Goal: Task Accomplishment & Management: Manage account settings

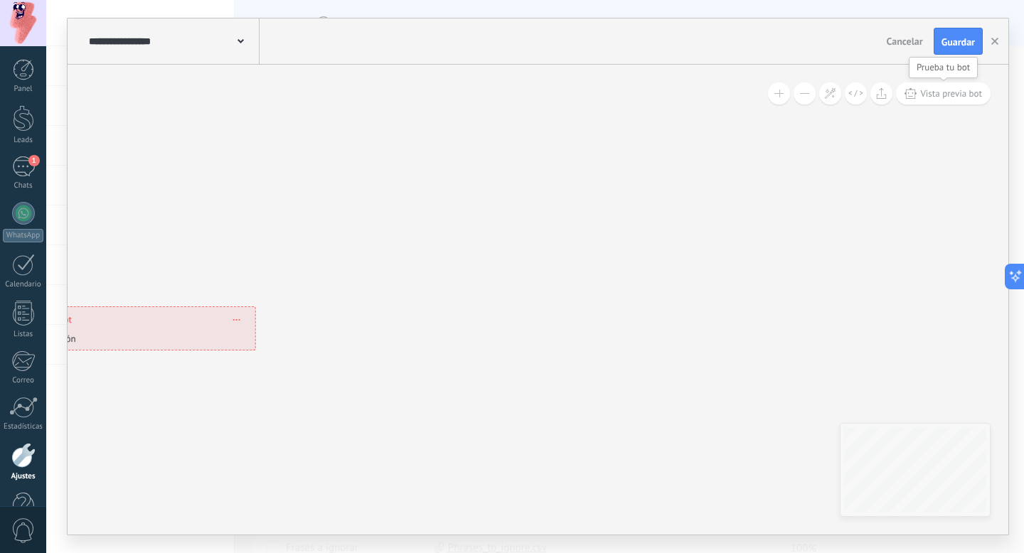
click at [943, 92] on span "Vista previa bot" at bounding box center [951, 93] width 62 height 12
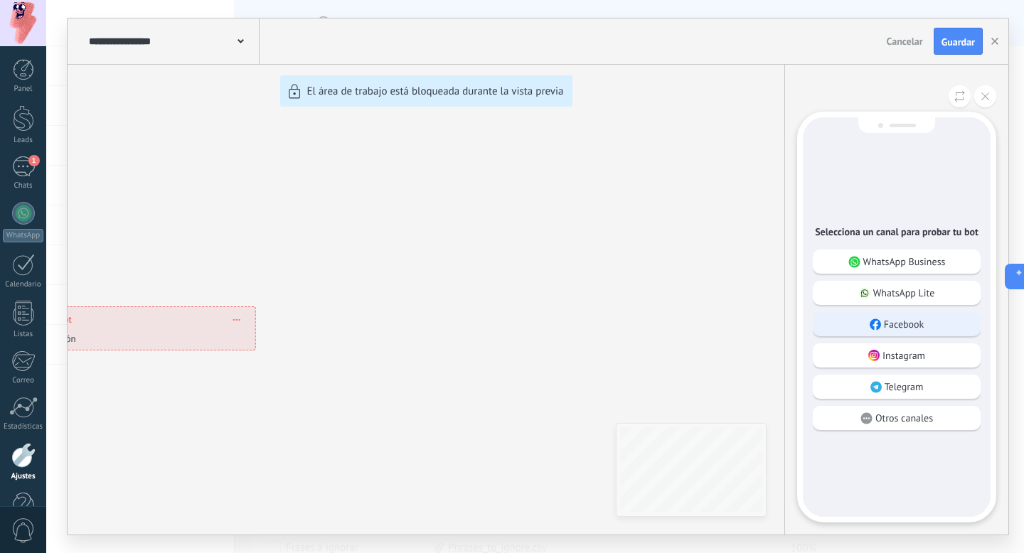
click at [882, 324] on div "Facebook" at bounding box center [897, 324] width 168 height 24
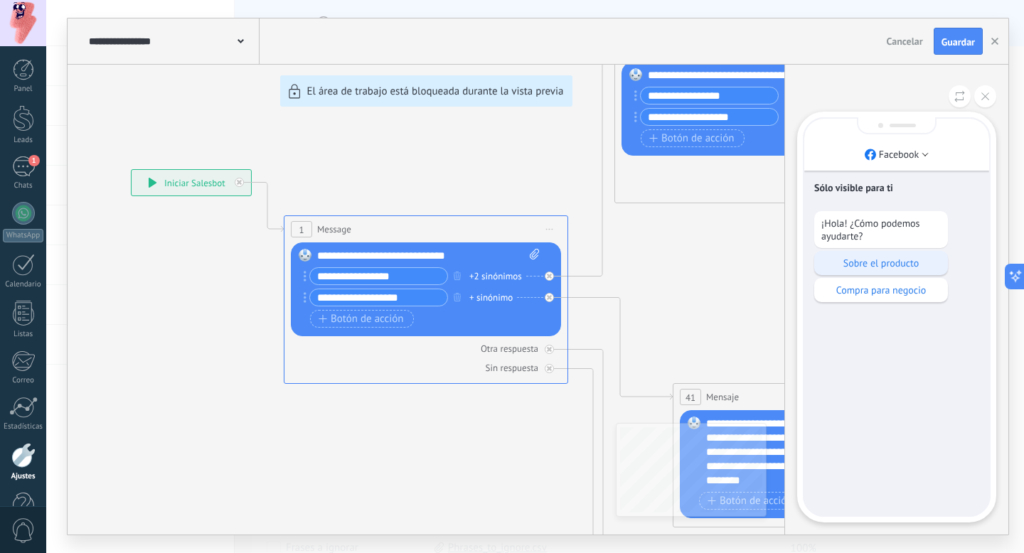
click at [877, 270] on p "Sobre el producto" at bounding box center [880, 263] width 119 height 13
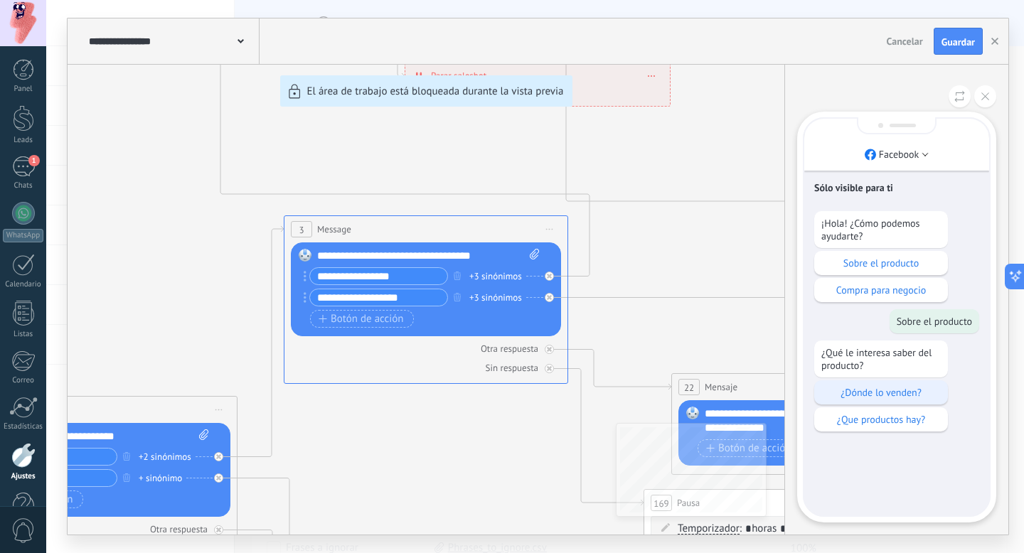
click at [874, 398] on p "¿Dónde lo venden?" at bounding box center [880, 392] width 119 height 13
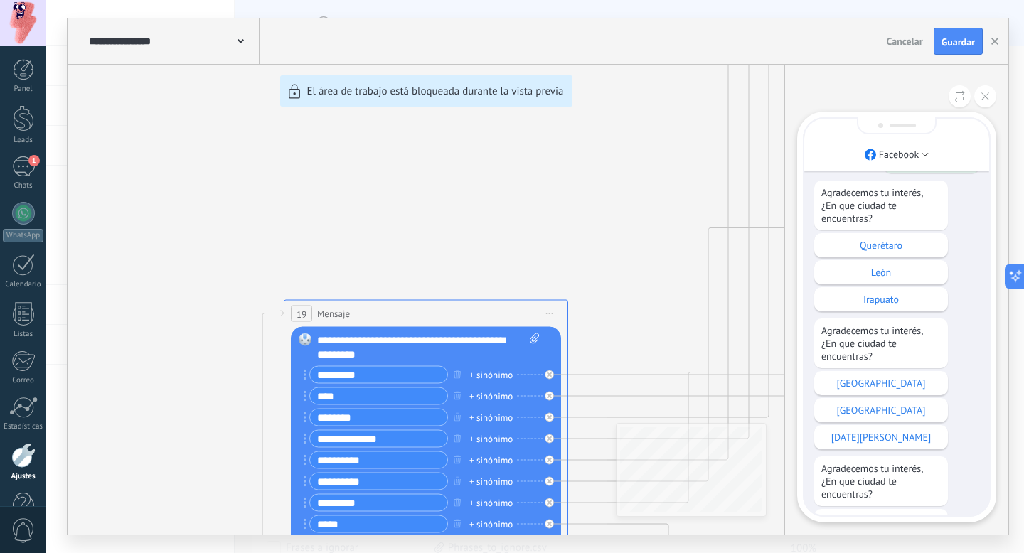
scroll to position [-250, 0]
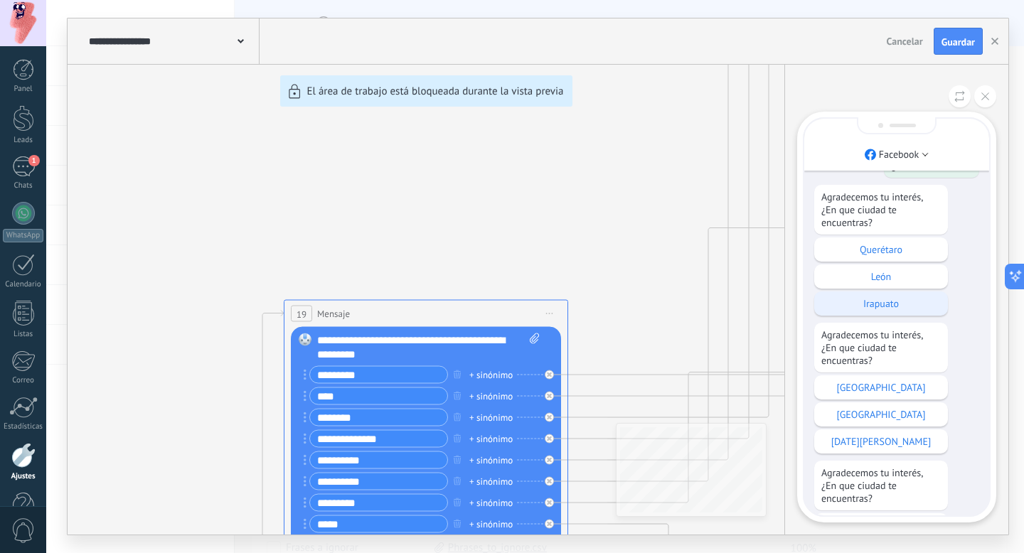
click at [912, 292] on div "Irapuato" at bounding box center [881, 304] width 134 height 24
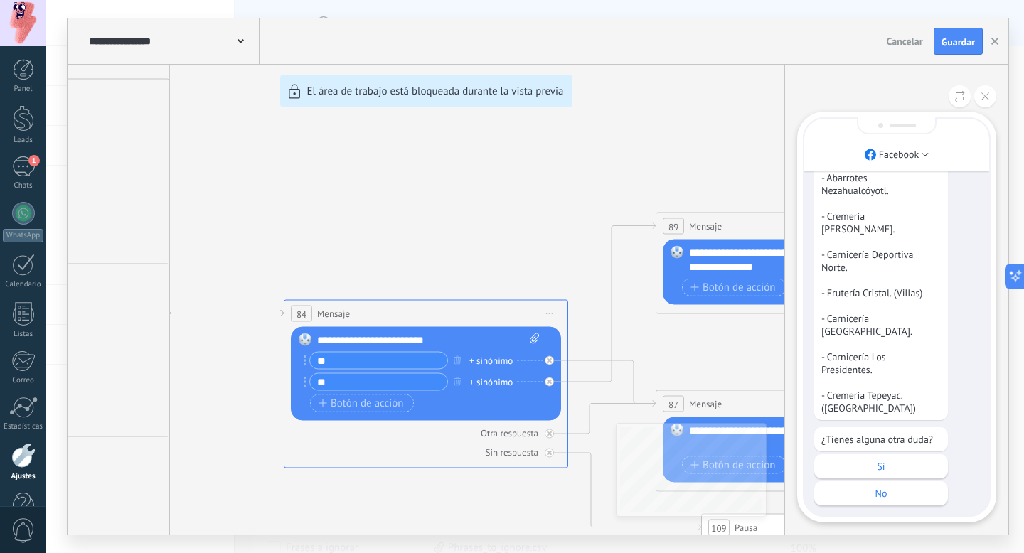
scroll to position [0, 0]
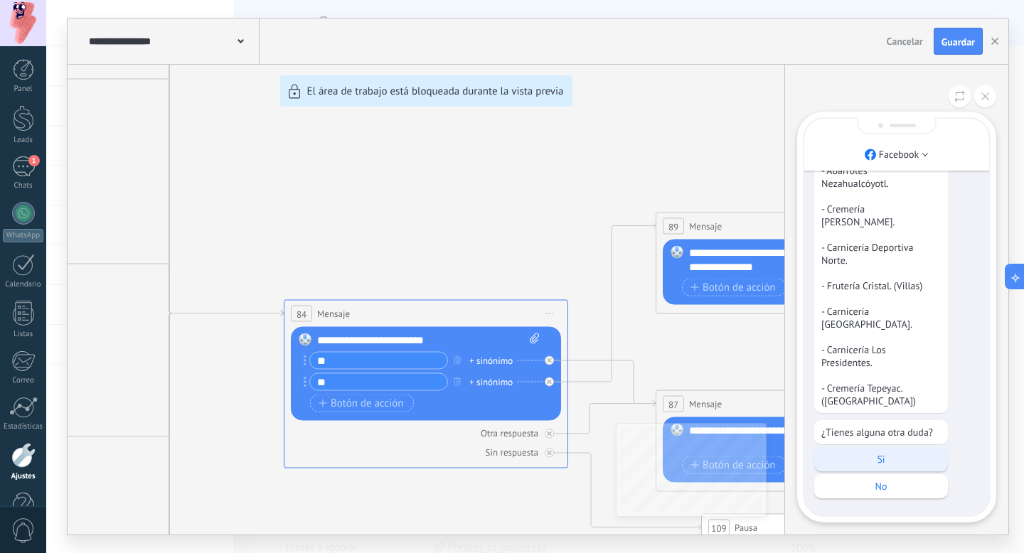
click at [918, 457] on p "Si" at bounding box center [880, 459] width 119 height 13
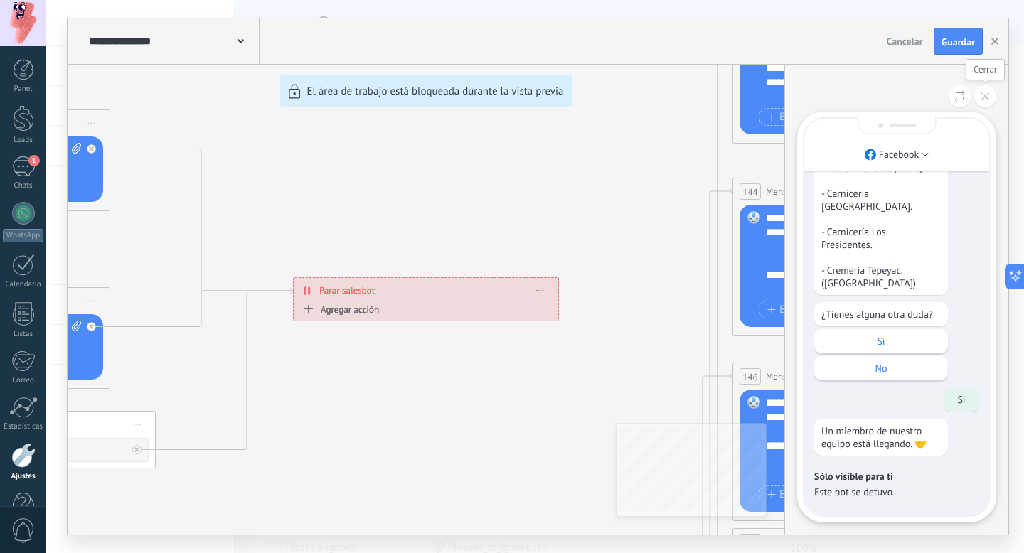
click at [991, 99] on button at bounding box center [985, 96] width 22 height 22
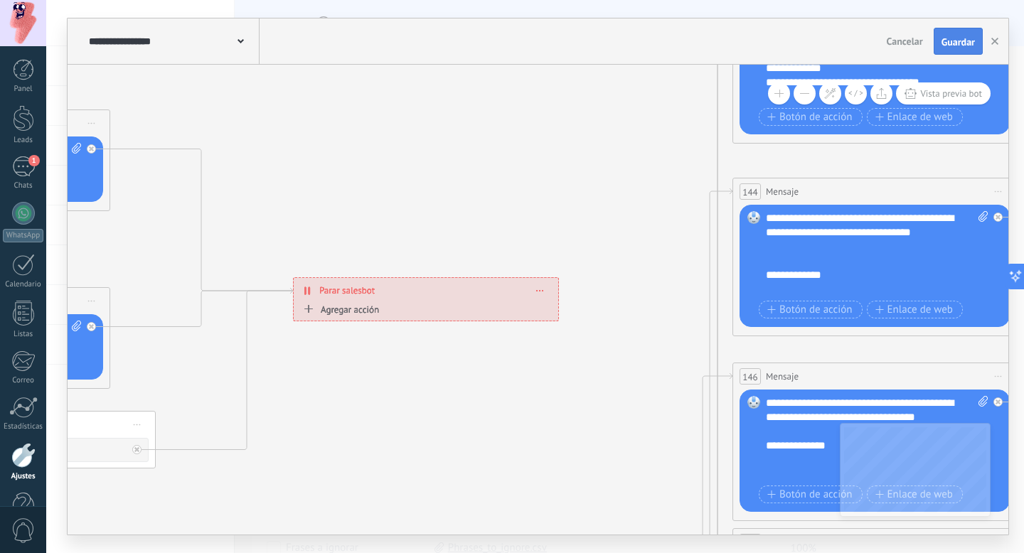
click at [961, 46] on span "Guardar" at bounding box center [958, 42] width 33 height 10
click at [995, 41] on use "button" at bounding box center [994, 41] width 7 height 7
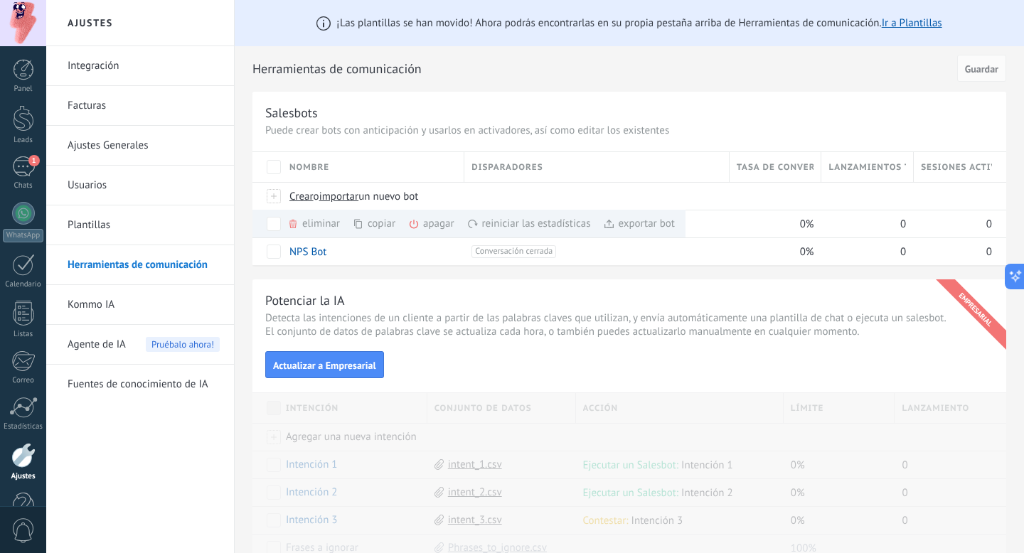
click at [393, 291] on div "Potenciar la IA Detecta las intenciones de un cliente a partir de las palabras …" at bounding box center [629, 420] width 754 height 282
click at [650, 225] on div "exportar bot màs" at bounding box center [639, 224] width 72 height 28
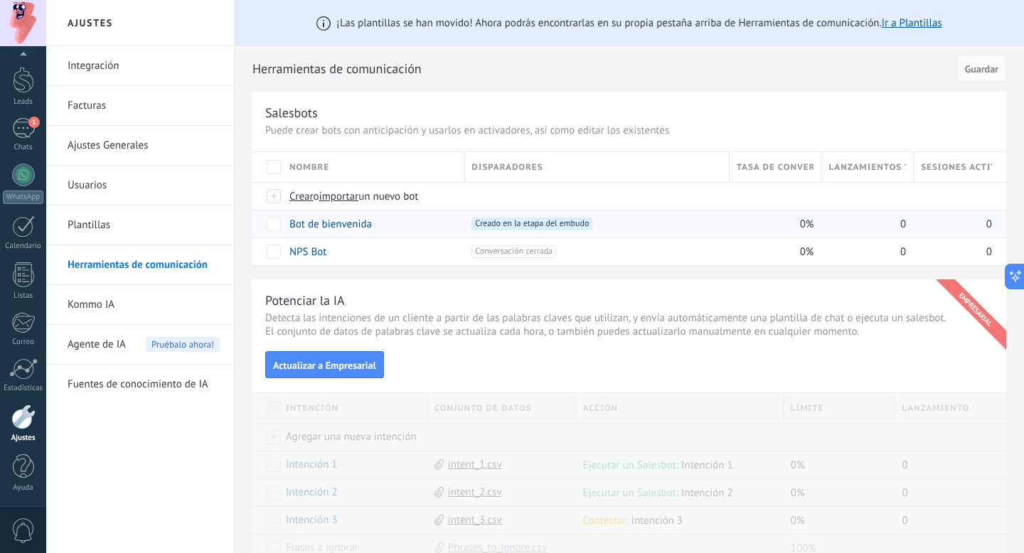
click at [877, 41] on div "¡Las plantillas se han movido! Ahora podrás encontrarlas en su propia pestaña a…" at bounding box center [629, 23] width 789 height 46
click at [20, 86] on div at bounding box center [23, 80] width 21 height 26
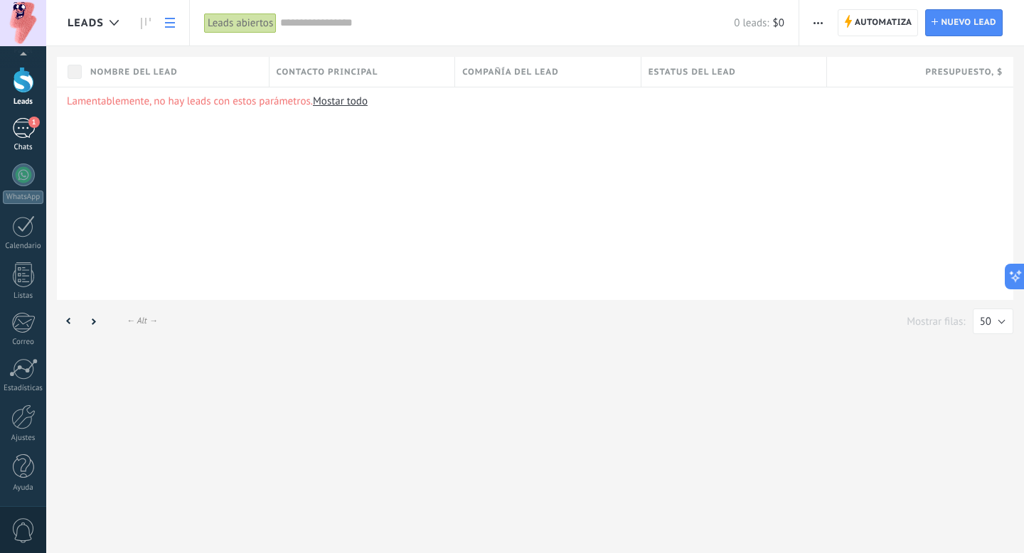
click at [21, 136] on div "1" at bounding box center [23, 128] width 23 height 21
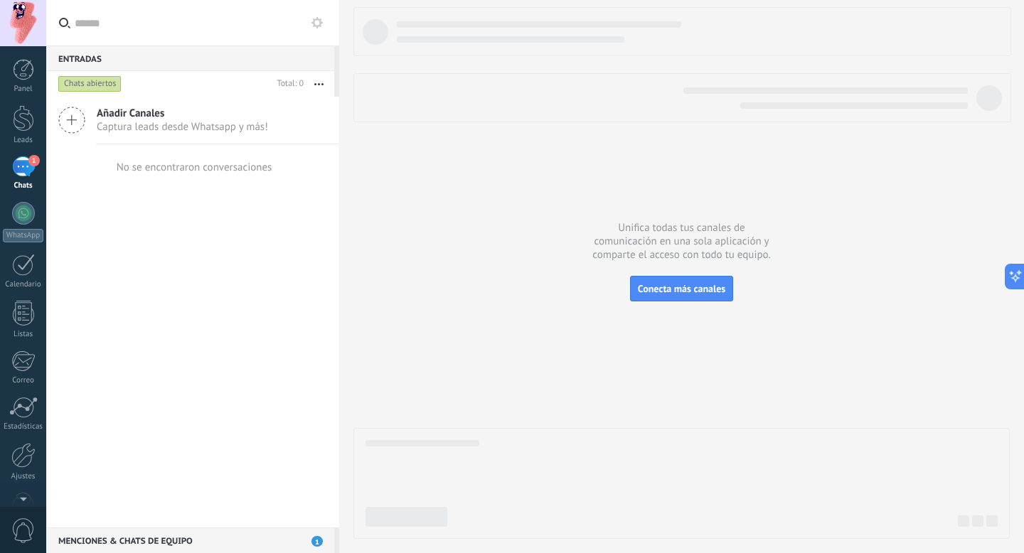
click at [76, 119] on icon at bounding box center [71, 120] width 27 height 27
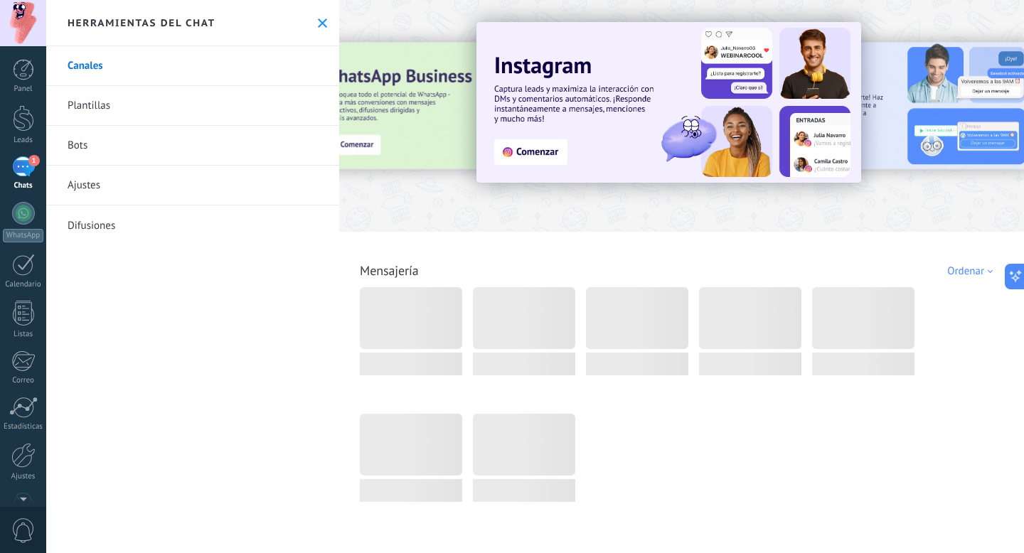
click at [142, 152] on link "Bots" at bounding box center [192, 146] width 293 height 40
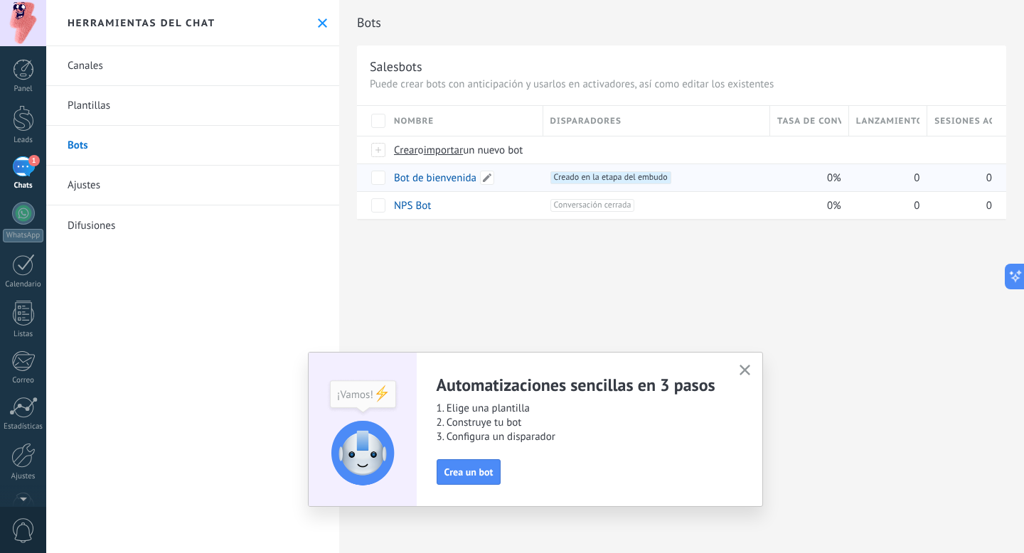
click at [433, 178] on link "Bot de bienvenida" at bounding box center [435, 178] width 82 height 14
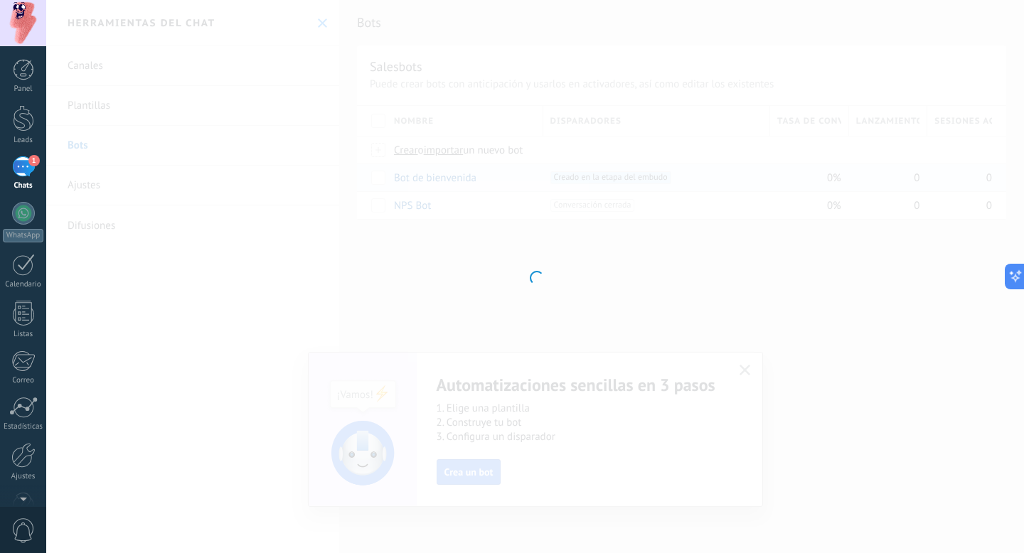
type input "**********"
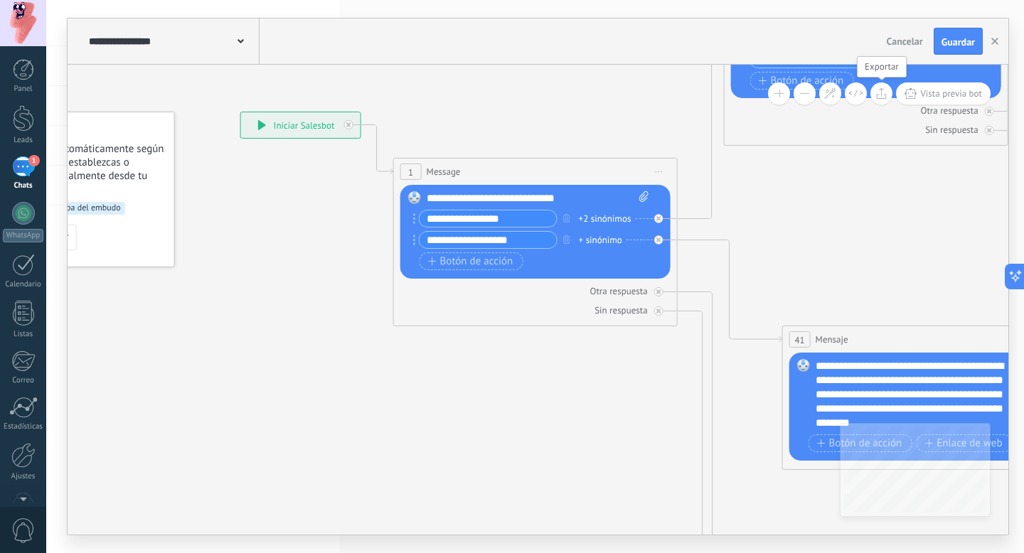
click at [883, 90] on icon at bounding box center [881, 92] width 11 height 11
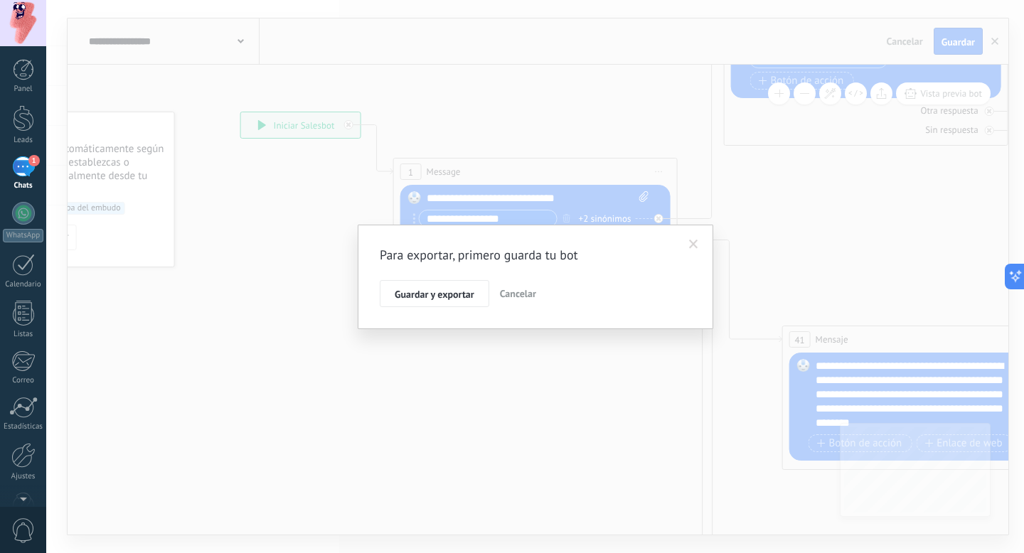
click at [695, 241] on span at bounding box center [693, 245] width 9 height 10
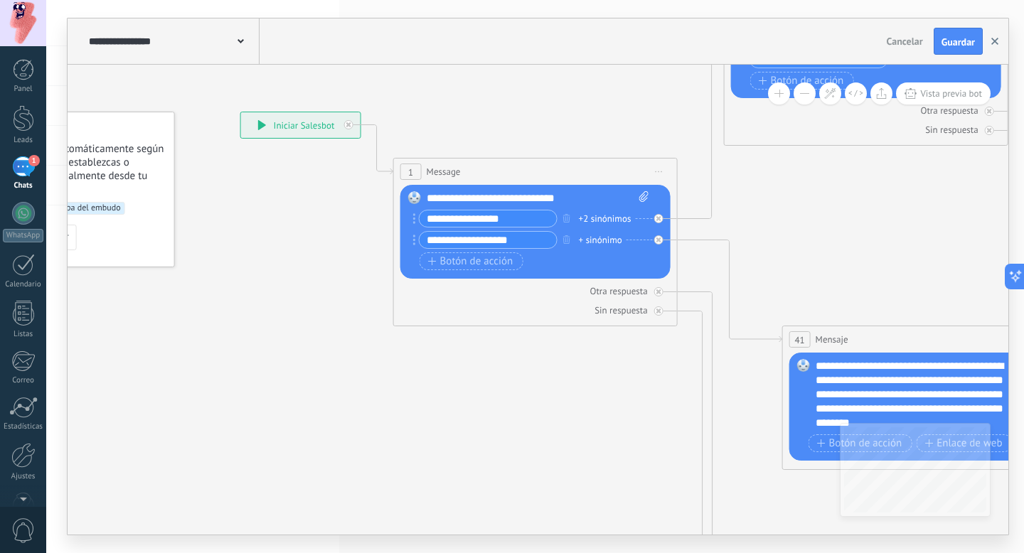
click at [991, 39] on icon "button" at bounding box center [994, 41] width 7 height 7
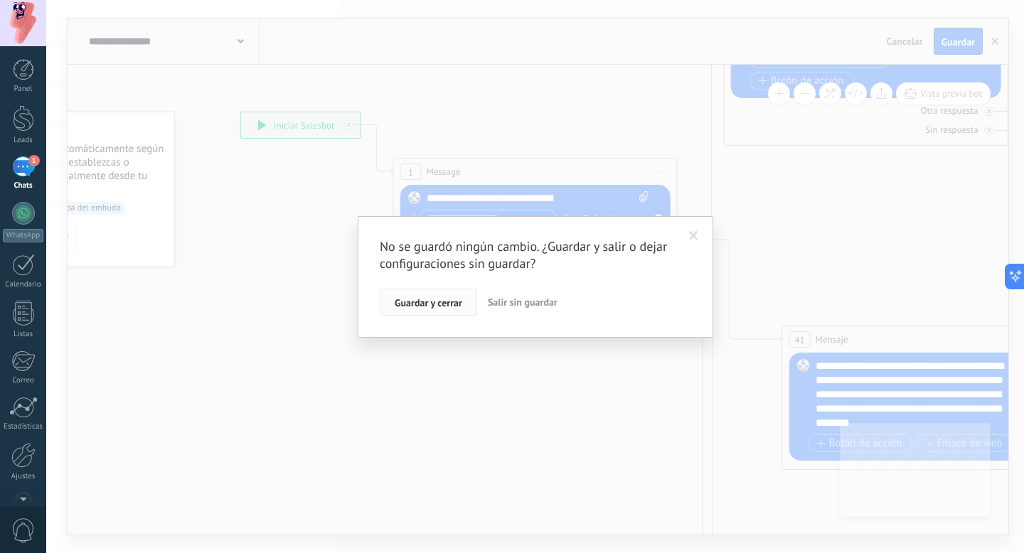
click at [439, 299] on span "Guardar y cerrar" at bounding box center [429, 303] width 68 height 10
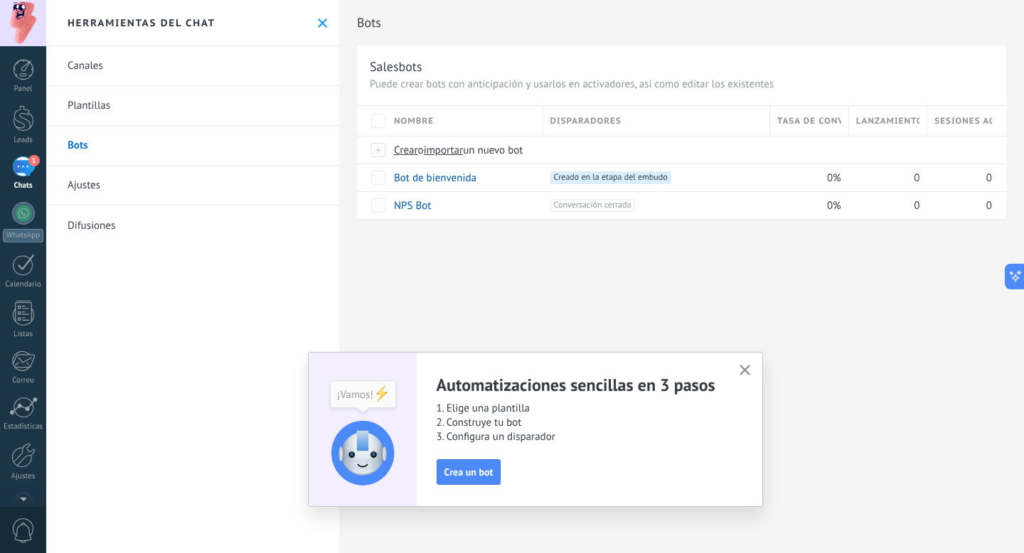
click at [747, 370] on icon "button" at bounding box center [745, 370] width 11 height 11
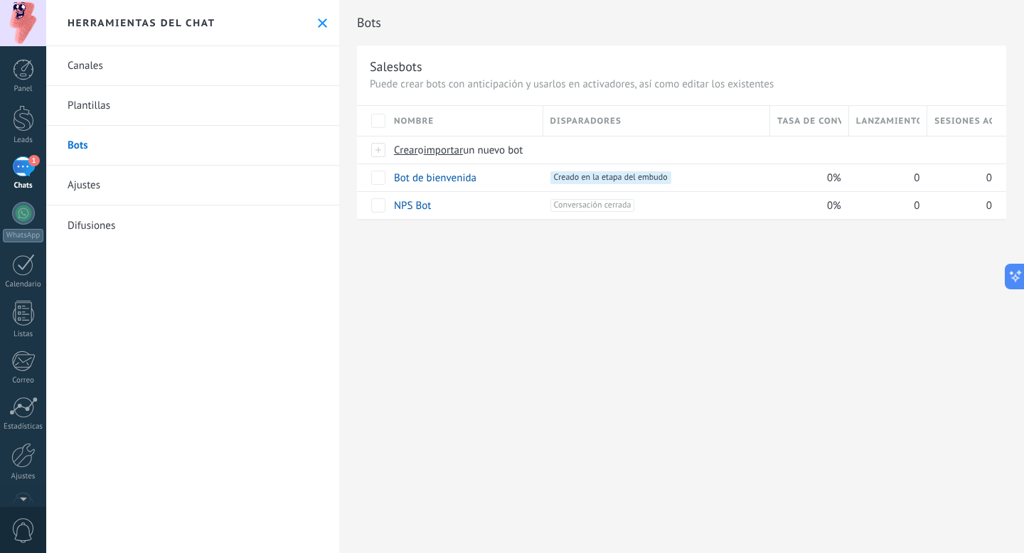
click at [110, 70] on link "Canales" at bounding box center [192, 66] width 293 height 40
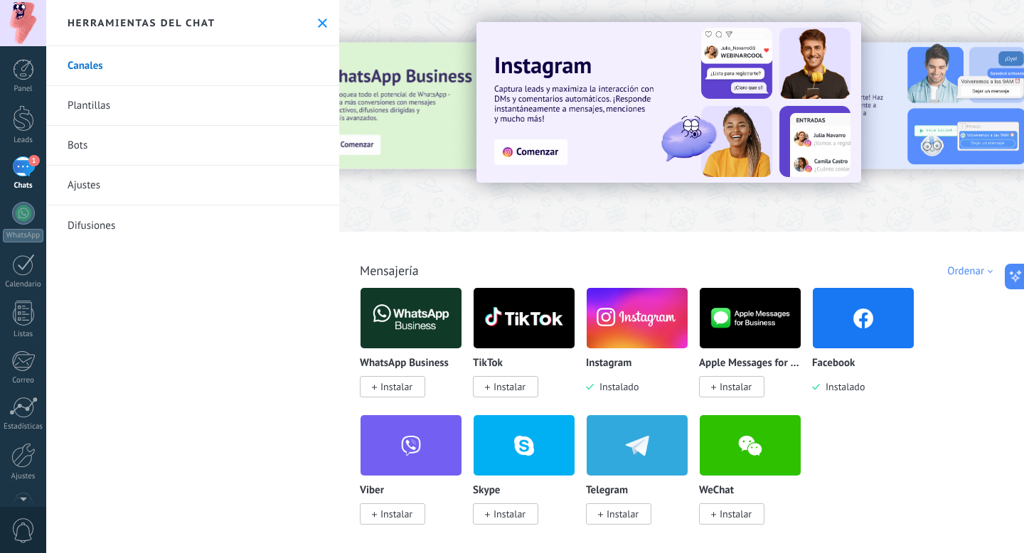
click at [856, 318] on img at bounding box center [863, 318] width 101 height 69
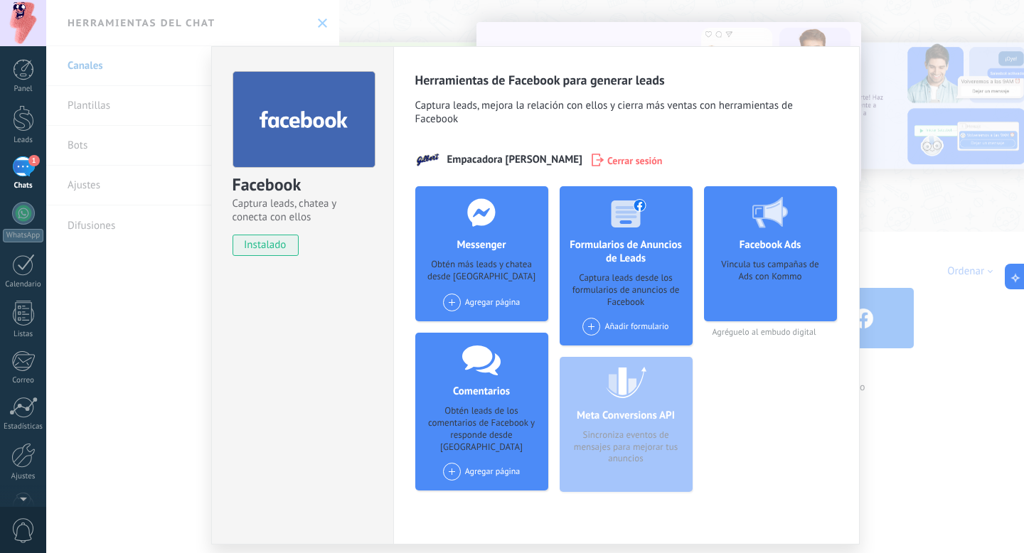
click at [469, 302] on div "Agregar página" at bounding box center [482, 303] width 78 height 18
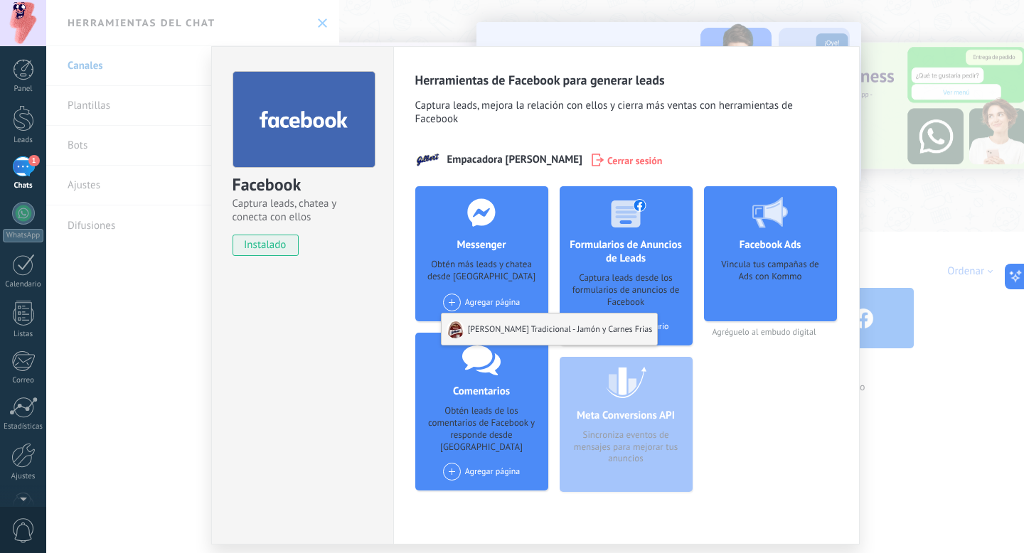
click at [501, 321] on div "[PERSON_NAME] Tradicional - Jamón y Carnes Frias" at bounding box center [550, 329] width 216 height 31
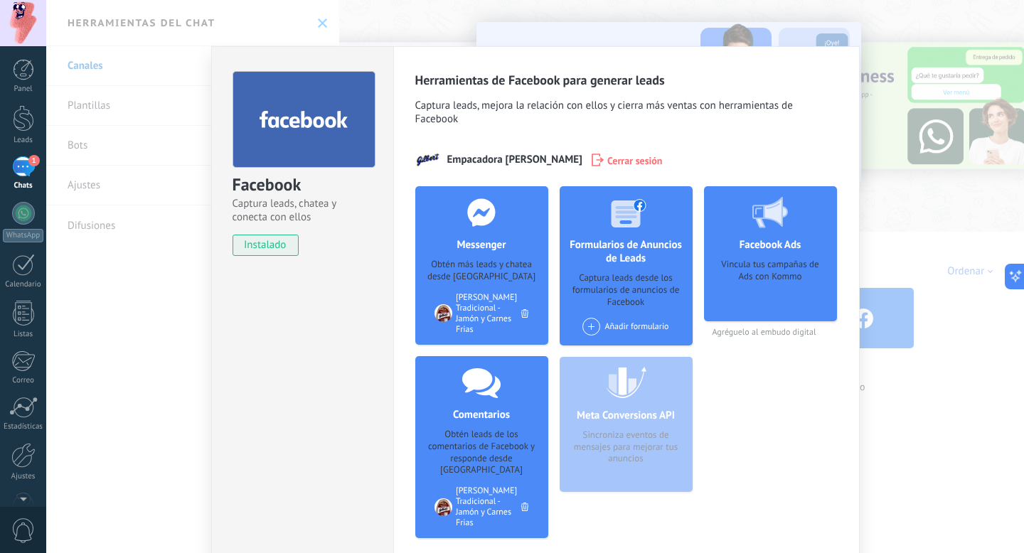
click at [196, 297] on div "Facebook Captura leads, chatea y conecta con ellos instalado Desinstalar Herram…" at bounding box center [535, 276] width 978 height 553
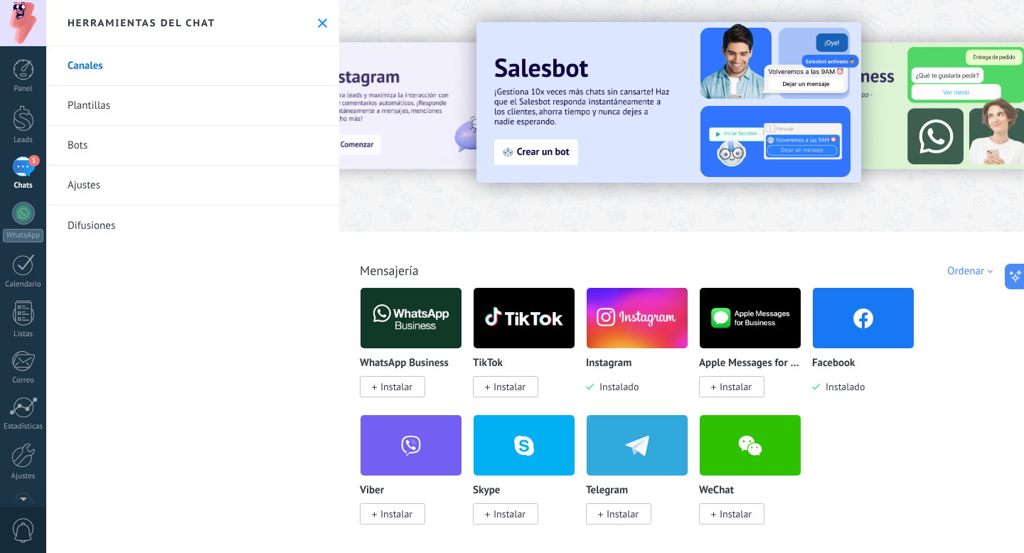
click at [97, 154] on link "Bots" at bounding box center [192, 146] width 293 height 40
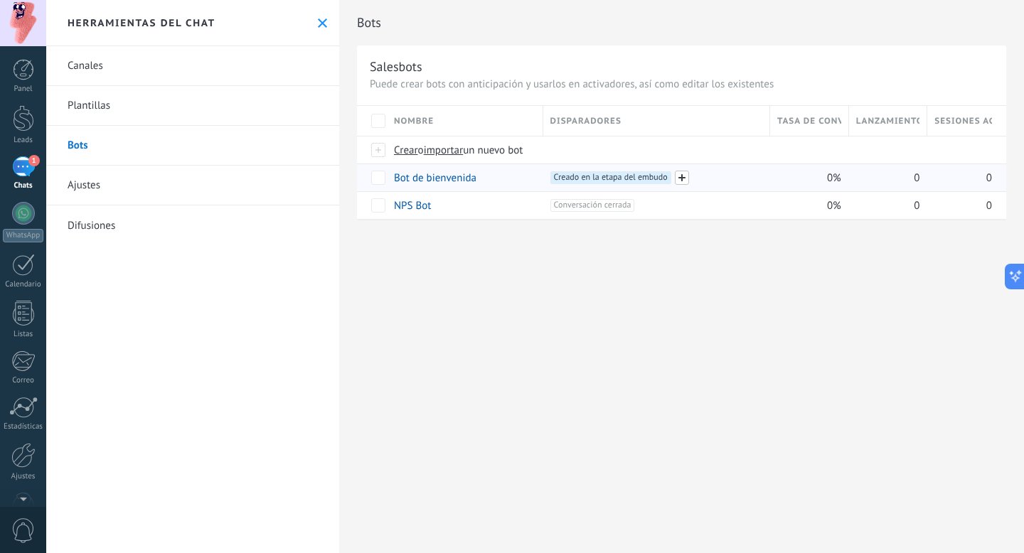
click at [678, 176] on span at bounding box center [682, 178] width 14 height 14
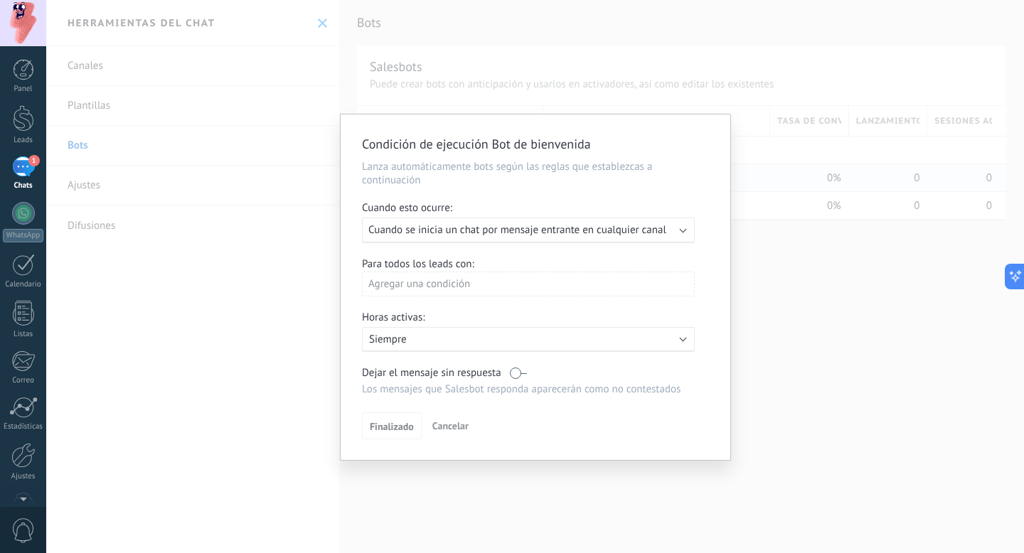
click at [515, 233] on span "Cuando se inicia un chat por mensaje entrante en cualquier canal" at bounding box center [517, 230] width 298 height 14
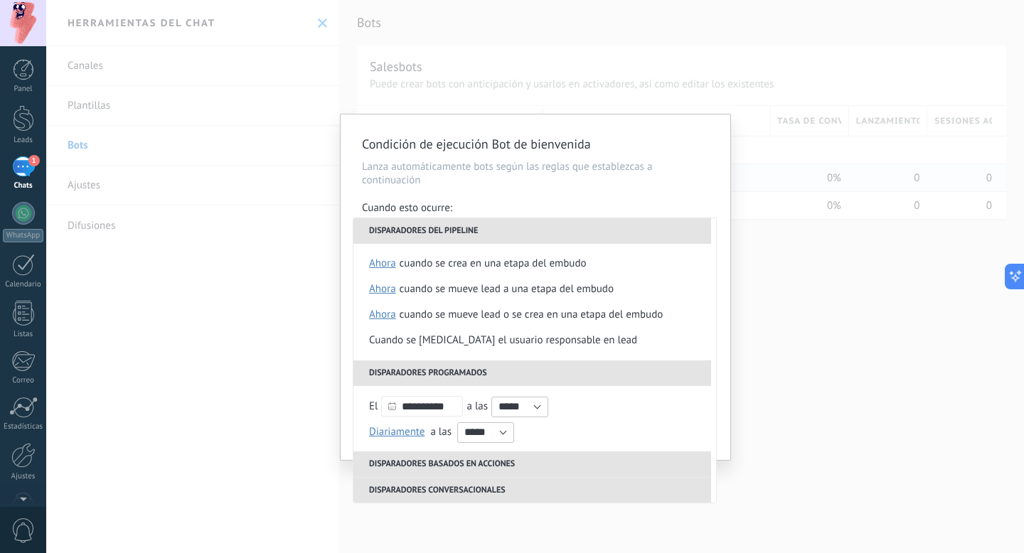
click at [508, 496] on li "Disparadores conversacionales" at bounding box center [532, 490] width 358 height 26
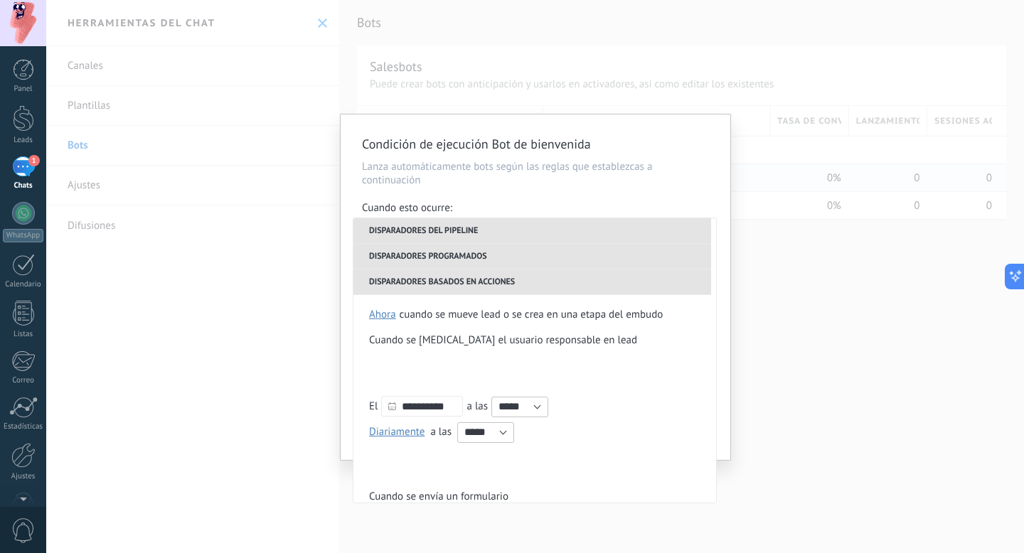
scroll to position [284, 0]
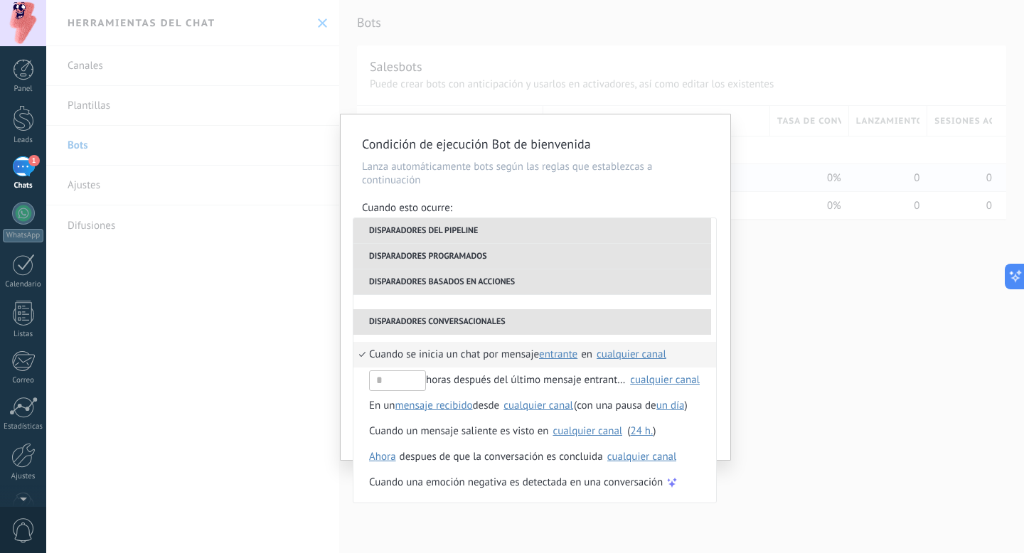
click at [520, 290] on li "Disparadores basados en acciones" at bounding box center [532, 283] width 358 height 26
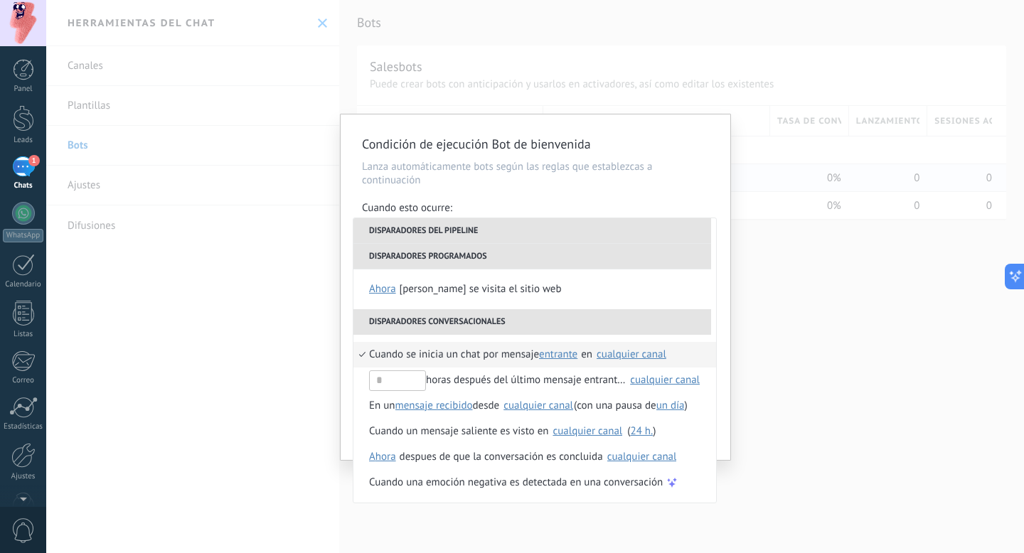
scroll to position [182, 0]
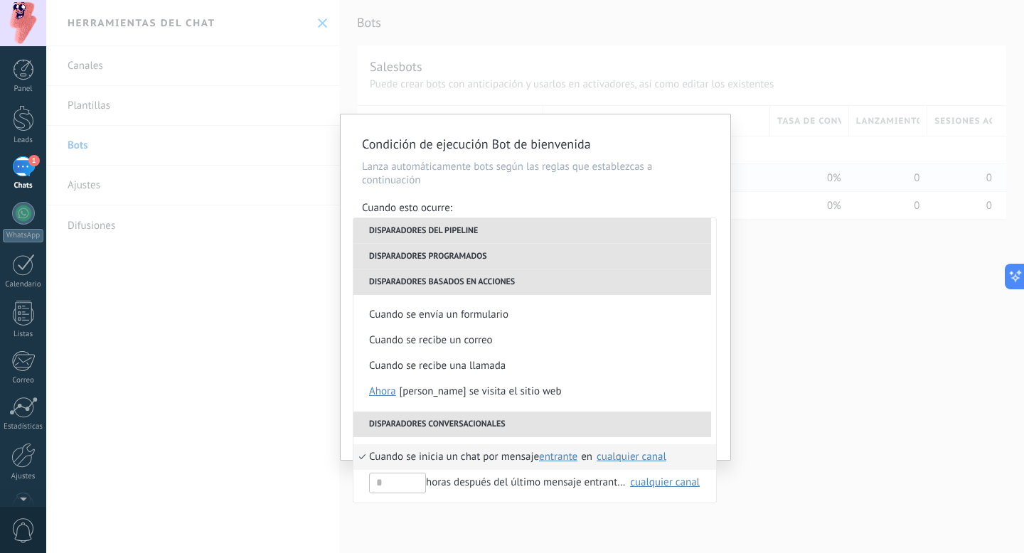
click at [575, 92] on div "**********" at bounding box center [535, 276] width 978 height 553
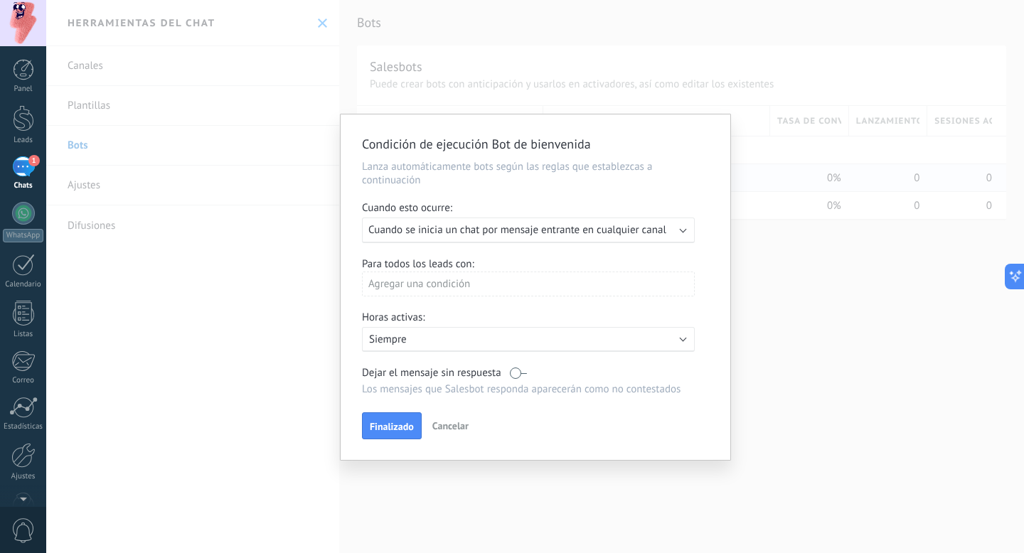
click at [575, 92] on div "Condición de ejecución Bot de bienvenida Lanza automáticamente bots según las r…" at bounding box center [535, 276] width 978 height 553
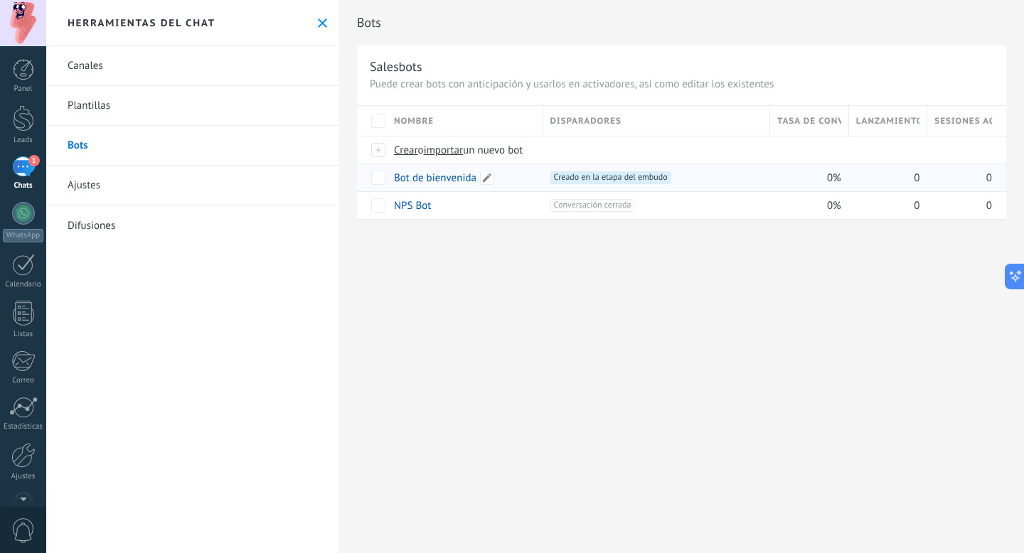
click at [461, 180] on link "Bot de bienvenida" at bounding box center [435, 178] width 82 height 14
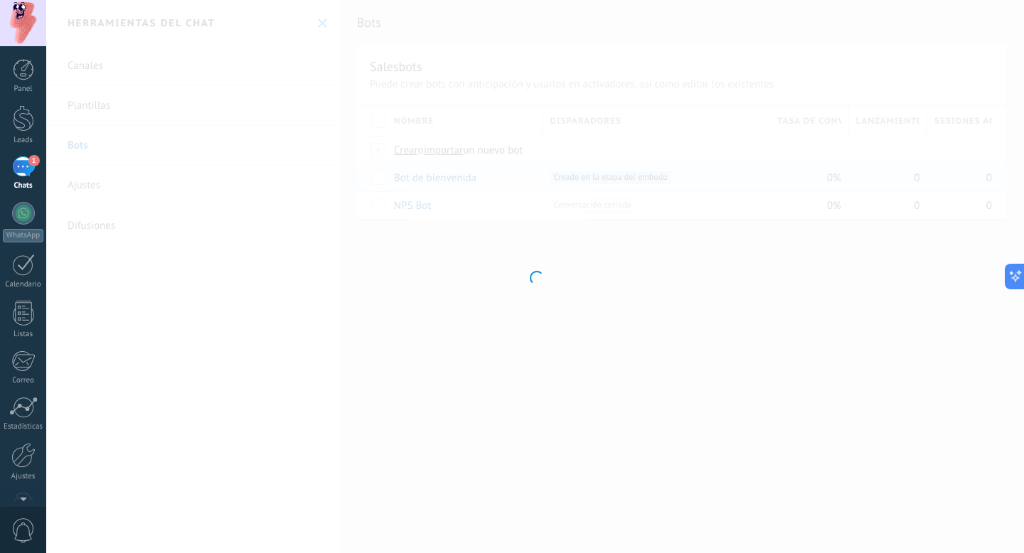
type input "**********"
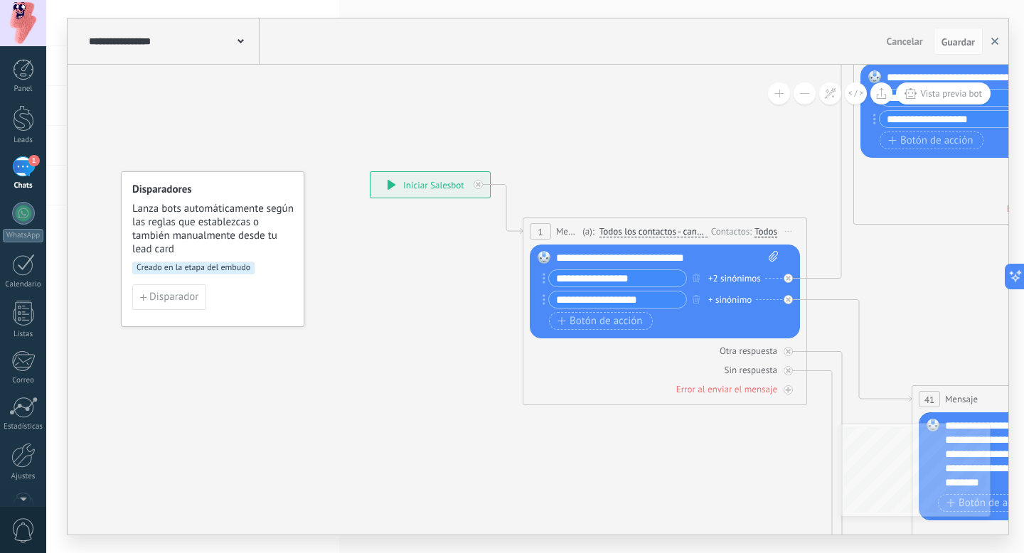
click at [990, 40] on button "button" at bounding box center [994, 41] width 21 height 27
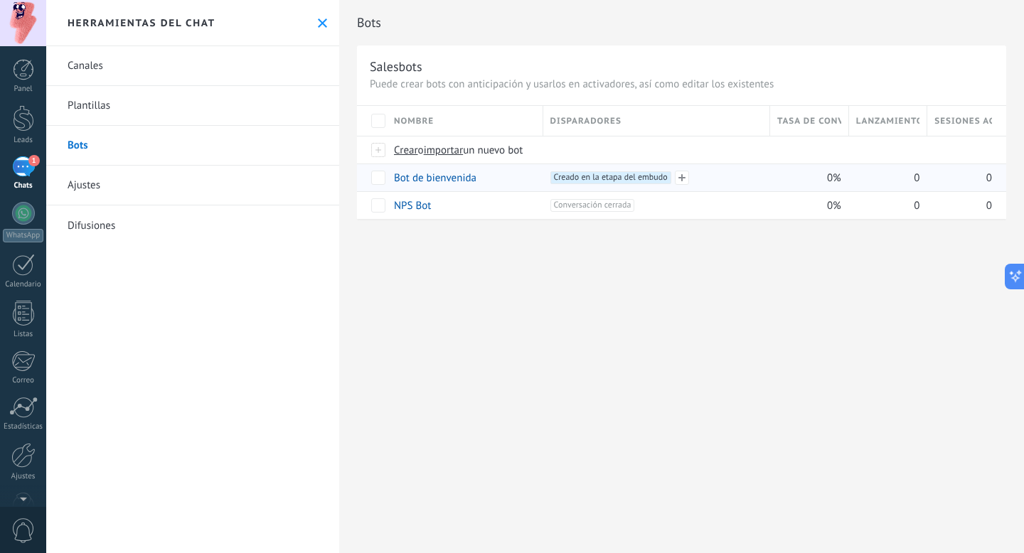
click at [654, 177] on span "Creado en la etapa del embudo +0" at bounding box center [610, 177] width 121 height 13
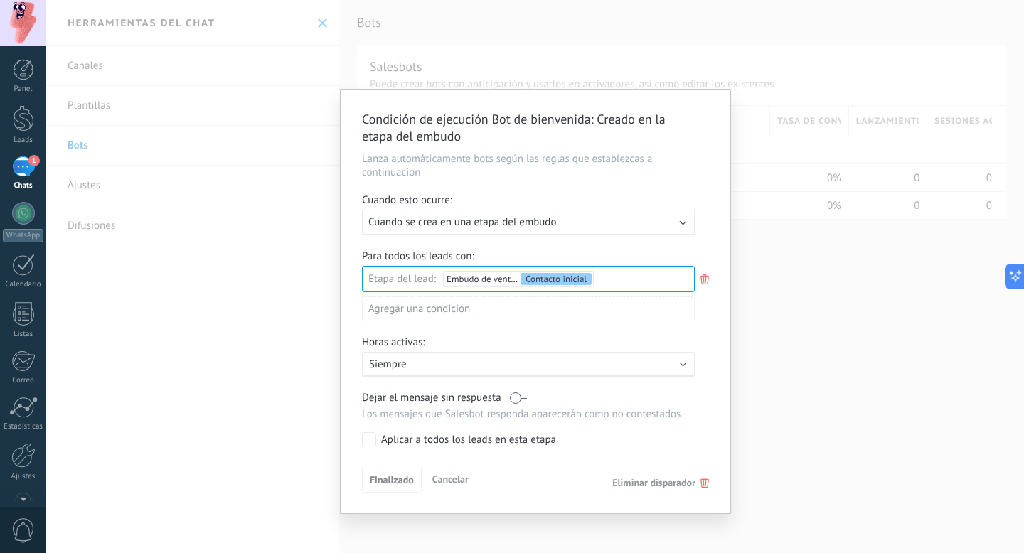
click at [740, 248] on div "Condición de ejecución Bot de bienvenida : Creado en la etapa del embudo Lanza …" at bounding box center [535, 276] width 978 height 553
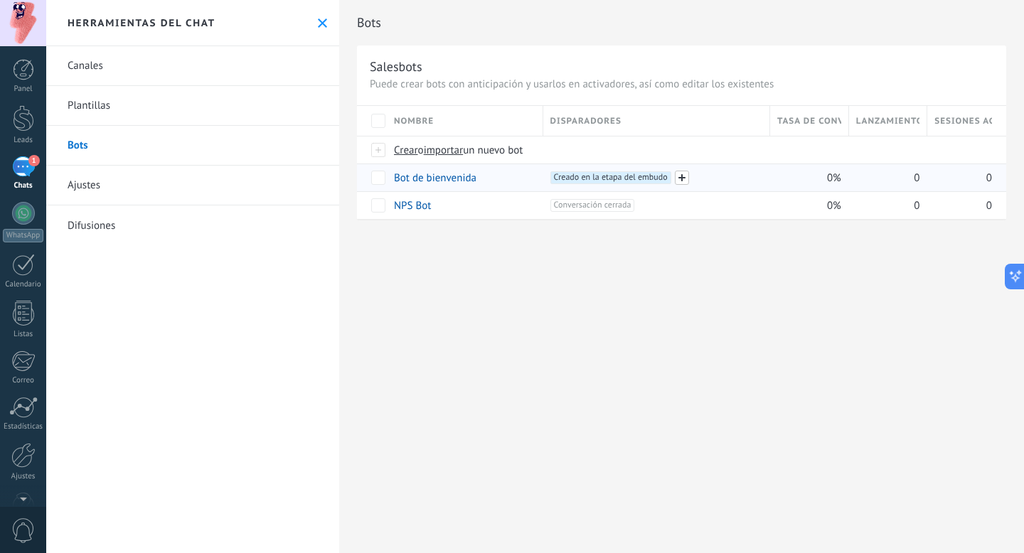
click at [686, 181] on span at bounding box center [682, 178] width 14 height 14
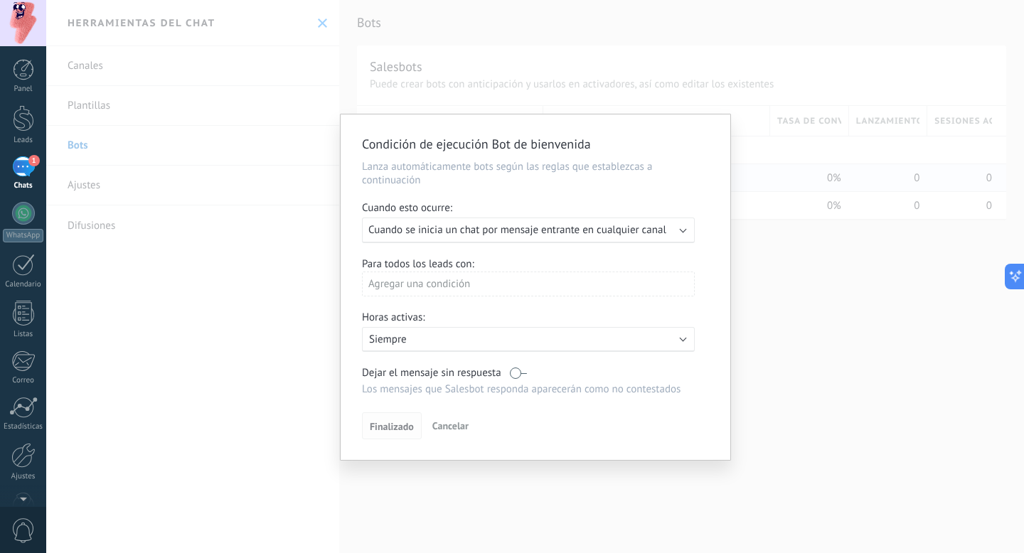
click at [381, 428] on span "Finalizado" at bounding box center [392, 427] width 44 height 10
click at [444, 287] on div "Agregar una condición" at bounding box center [528, 284] width 333 height 25
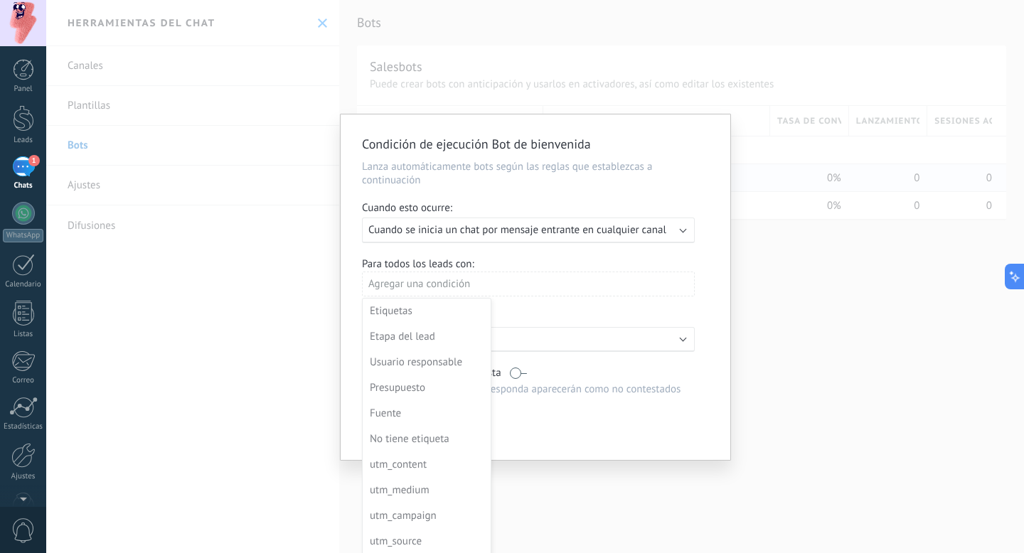
click at [444, 287] on div at bounding box center [536, 288] width 390 height 349
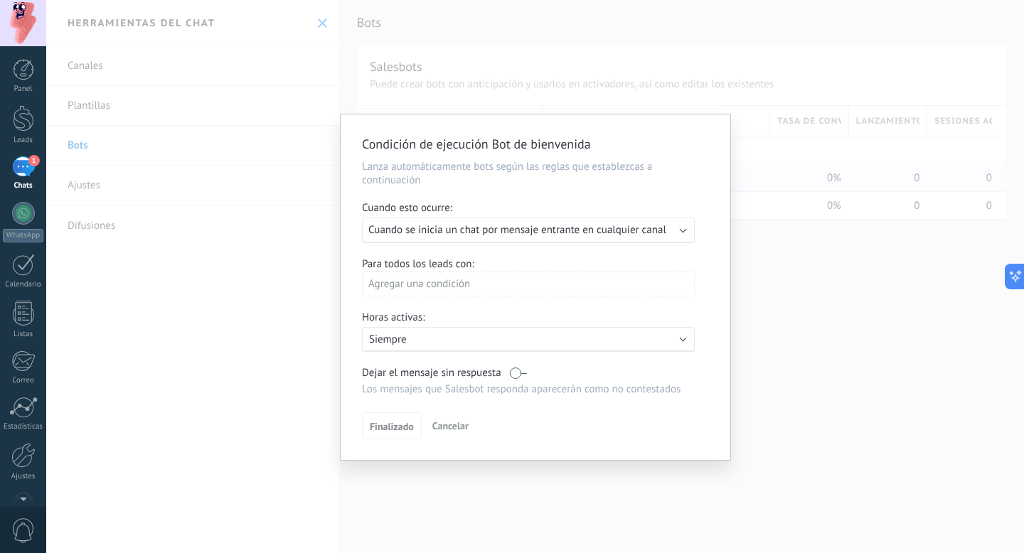
click at [513, 373] on label at bounding box center [518, 373] width 17 height 14
click at [520, 372] on label at bounding box center [518, 373] width 17 height 14
click at [393, 430] on span "Finalizado" at bounding box center [392, 427] width 44 height 10
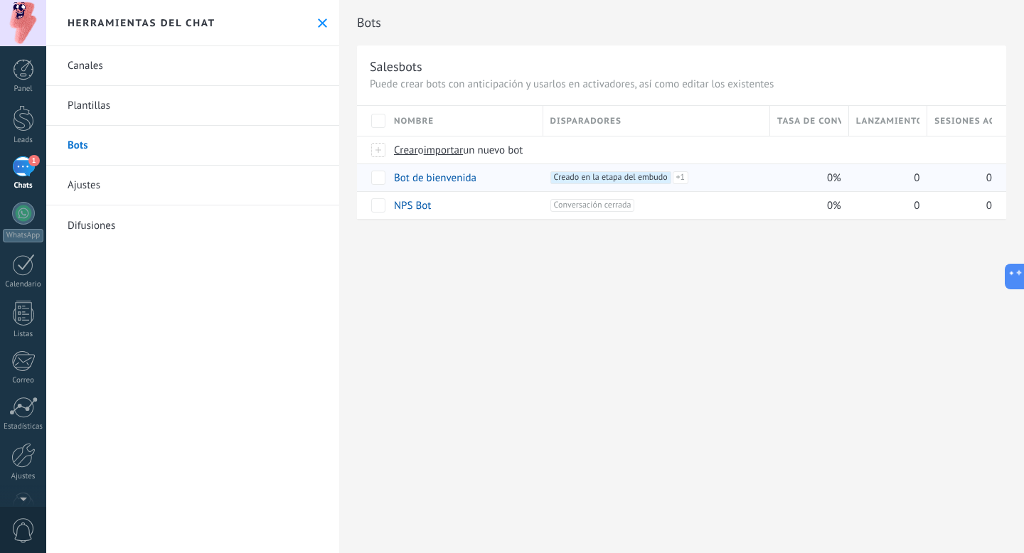
click at [100, 69] on link "Canales" at bounding box center [192, 66] width 293 height 40
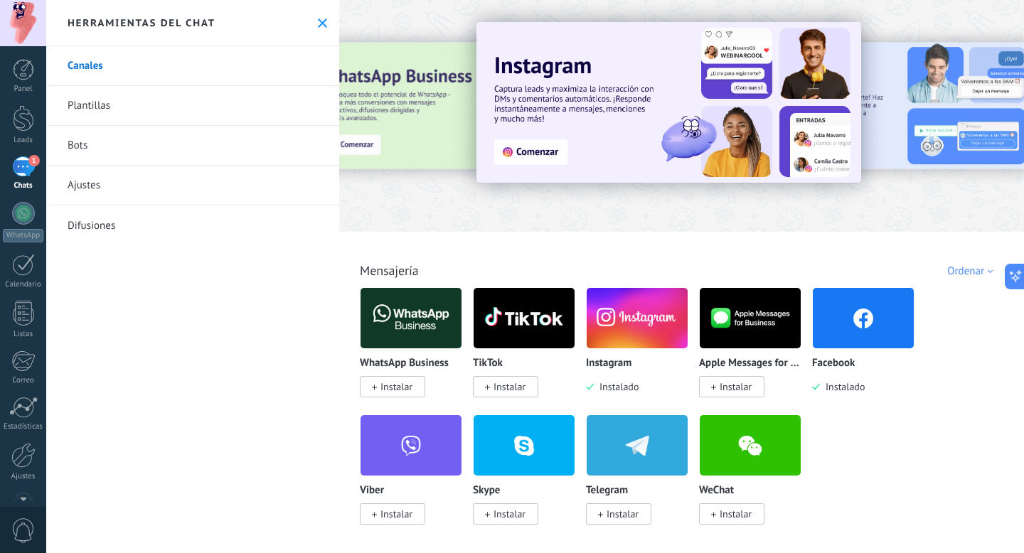
click at [85, 151] on link "Bots" at bounding box center [192, 146] width 293 height 40
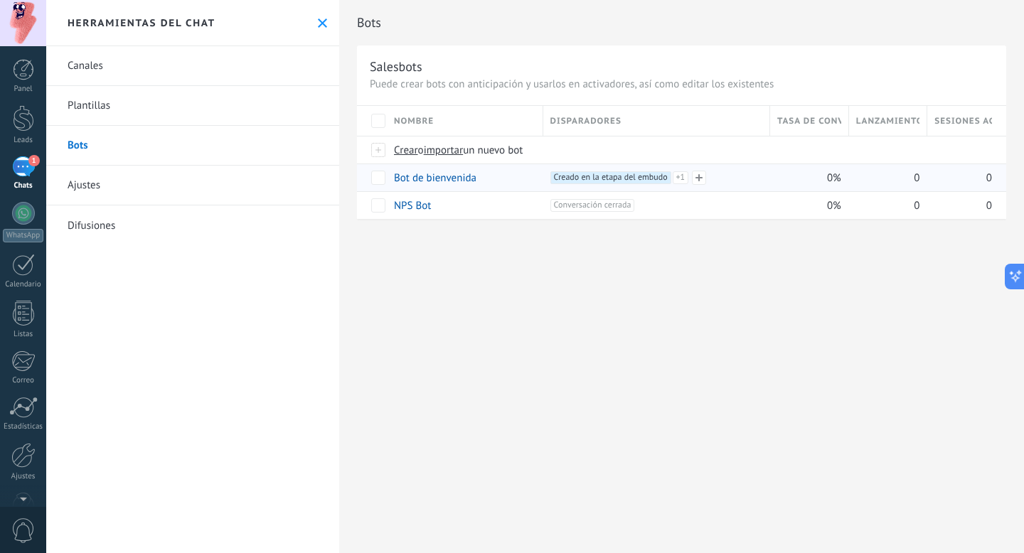
click at [681, 182] on span "+1" at bounding box center [681, 177] width 16 height 13
click at [659, 279] on div "Bots Salesbots Puede crear bots con anticipación y usarlos en activadores, así …" at bounding box center [681, 276] width 685 height 553
click at [26, 166] on div "1" at bounding box center [23, 166] width 23 height 21
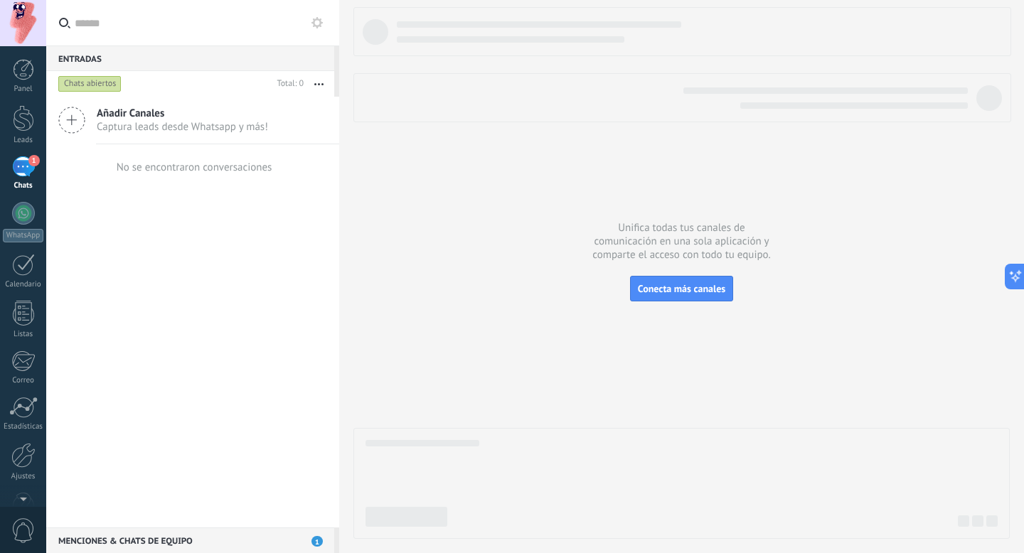
click at [75, 117] on icon at bounding box center [71, 120] width 27 height 27
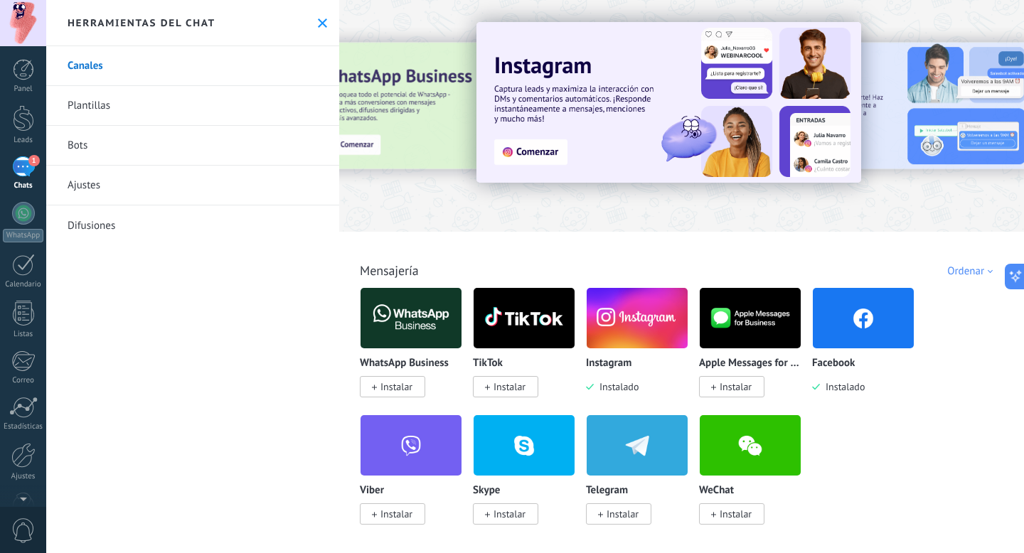
click at [853, 327] on img at bounding box center [863, 318] width 101 height 69
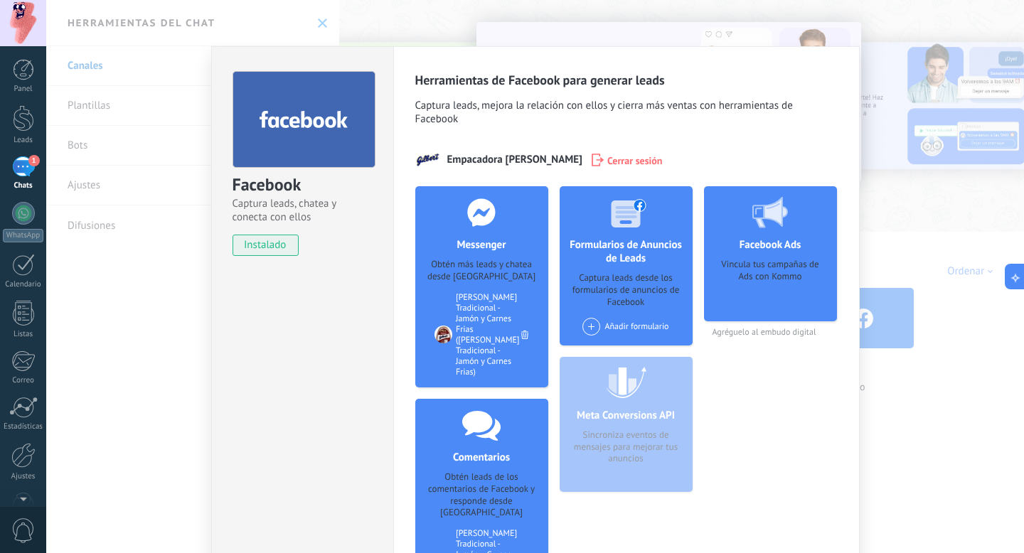
click at [148, 273] on div "Facebook Captura leads, chatea y conecta con ellos instalado Desinstalar Herram…" at bounding box center [535, 276] width 978 height 553
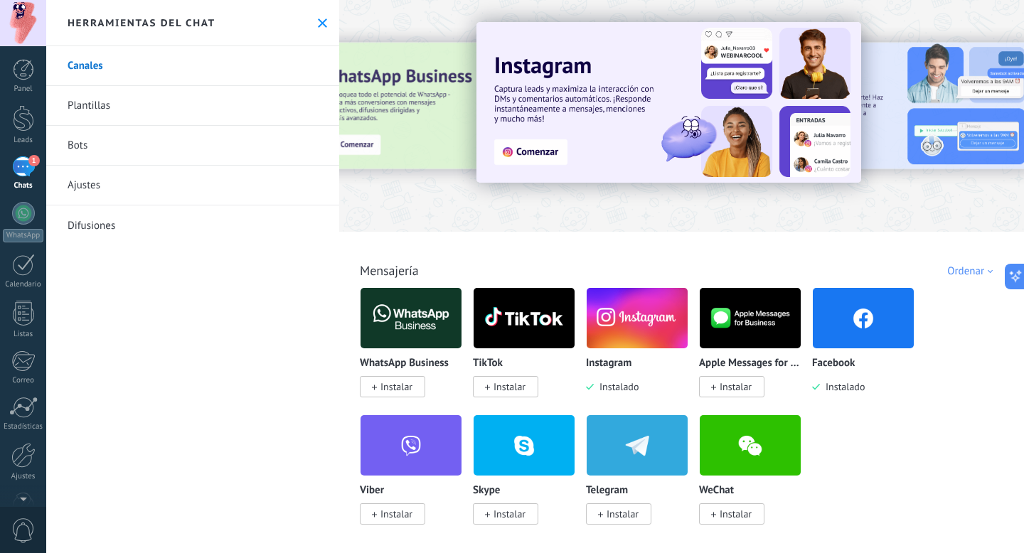
click at [107, 159] on link "Bots" at bounding box center [192, 146] width 293 height 40
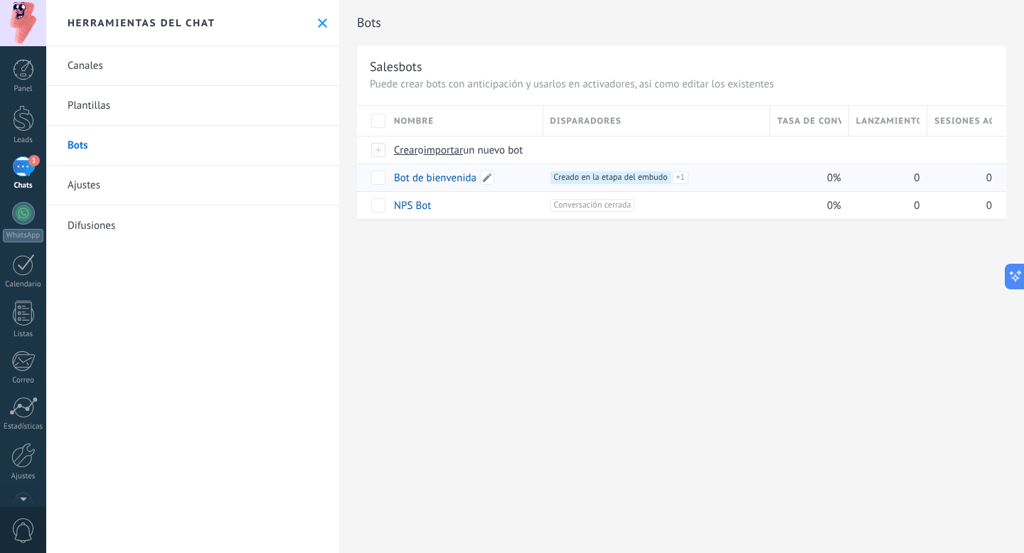
click at [455, 179] on link "Bot de bienvenida" at bounding box center [435, 178] width 82 height 14
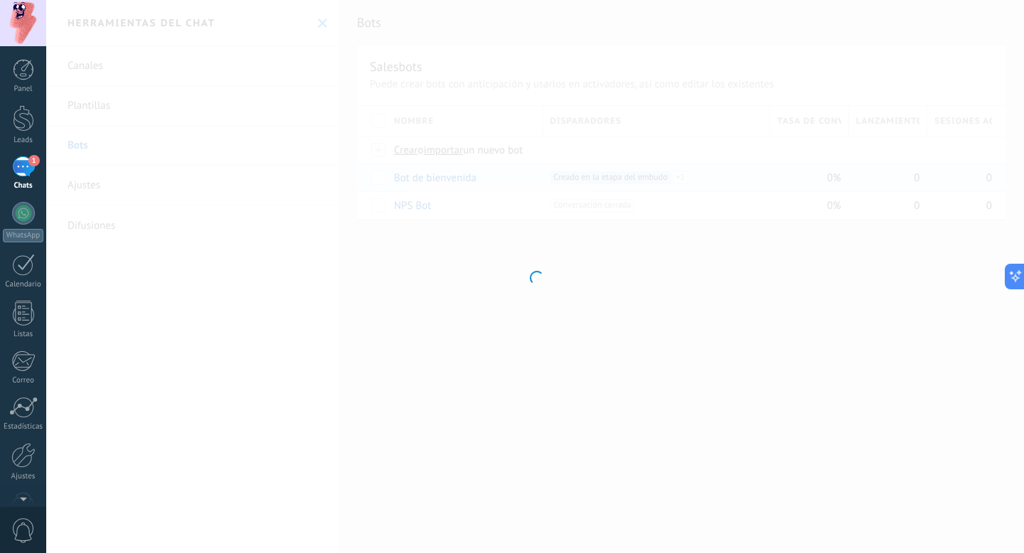
type input "**********"
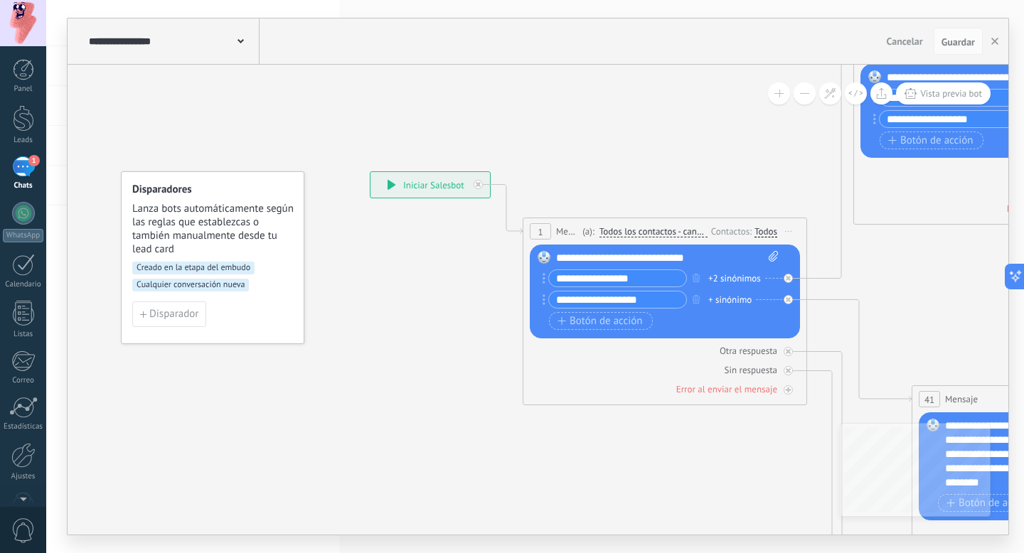
click at [210, 267] on span "Creado en la etapa del embudo" at bounding box center [193, 268] width 122 height 13
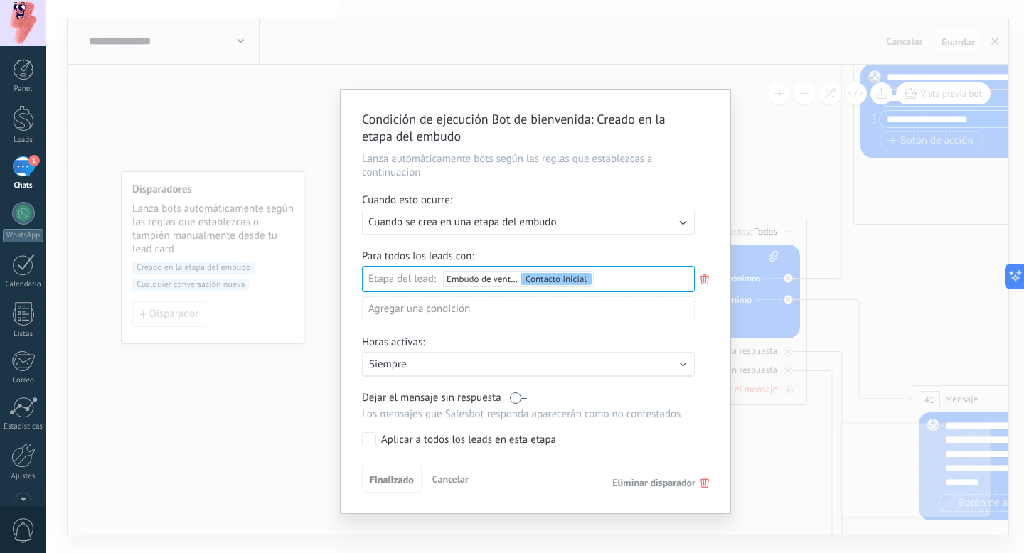
click at [0, 0] on div "Incoming leads Contacto inicial Negociación Debate contractual Discusión de con…" at bounding box center [0, 0] width 0 height 0
click at [0, 0] on label "Contacto inicial" at bounding box center [0, 0] width 0 height 0
click at [538, 455] on div "Incoming leads Contacto inicial Negociación Debate contractual Discusión de con…" at bounding box center [528, 408] width 333 height 281
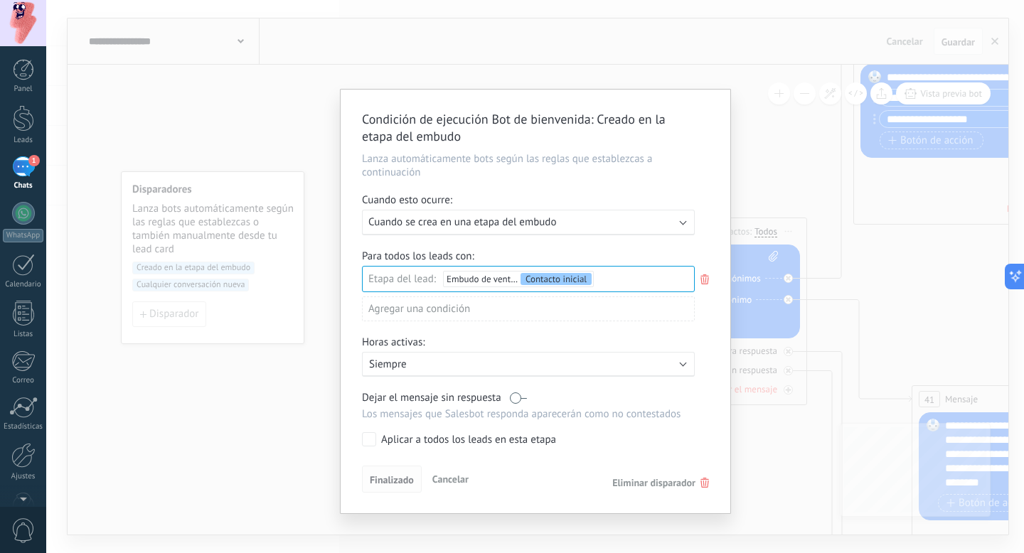
click at [399, 490] on button "Finalizado" at bounding box center [392, 479] width 60 height 27
click at [531, 220] on span "Cuando se crea en una etapa del embudo" at bounding box center [462, 222] width 188 height 14
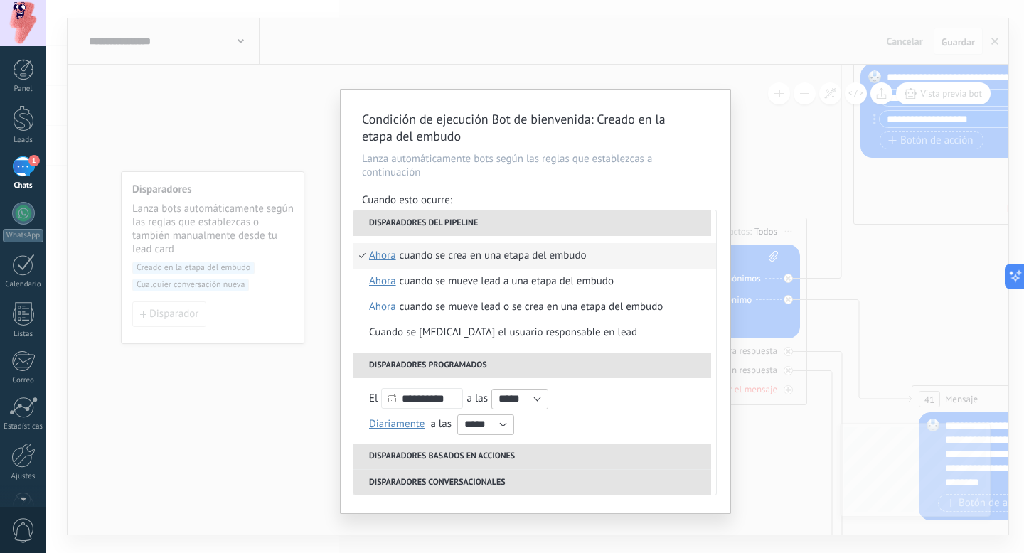
click at [567, 93] on div "**********" at bounding box center [536, 302] width 390 height 424
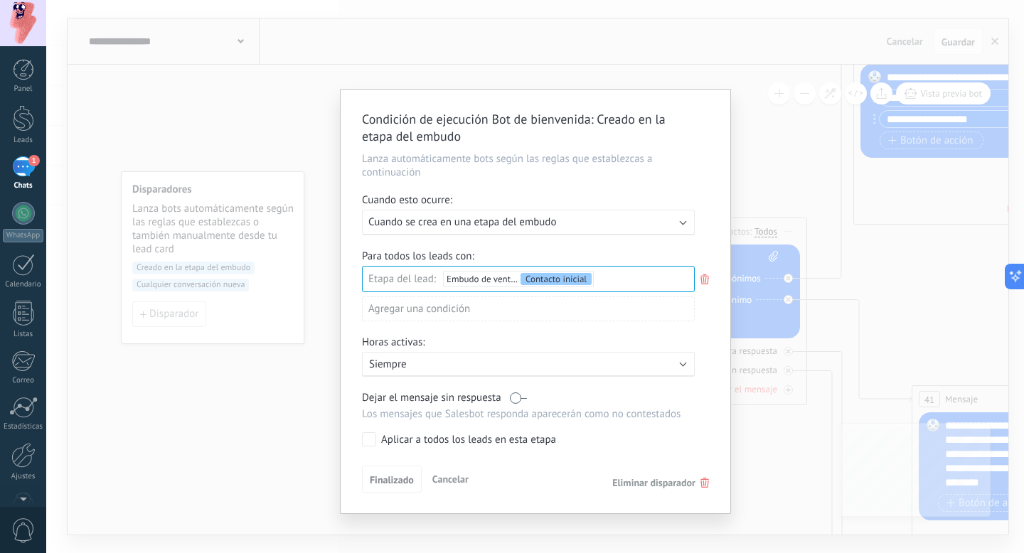
click at [702, 488] on icon at bounding box center [705, 483] width 9 height 10
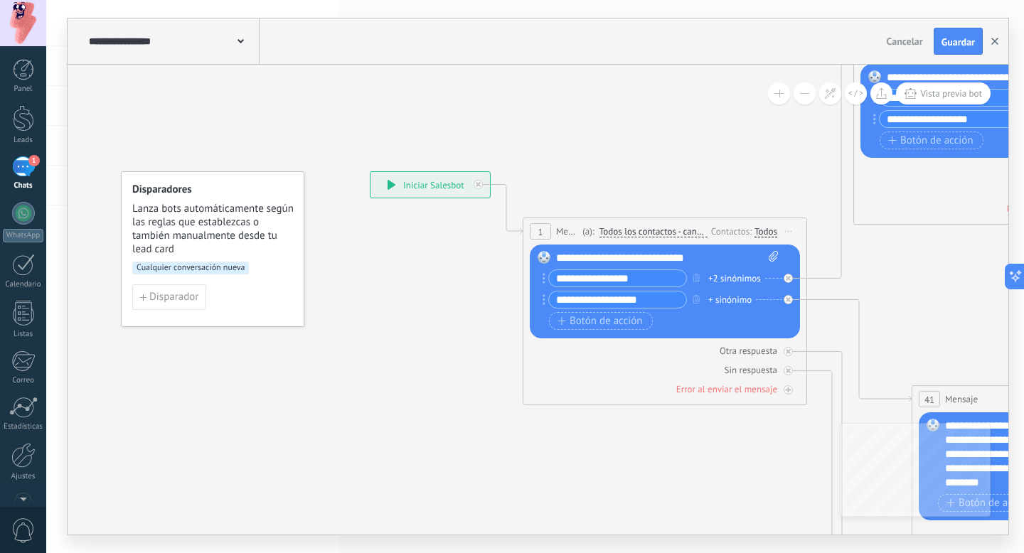
click at [994, 37] on button "button" at bounding box center [994, 41] width 21 height 27
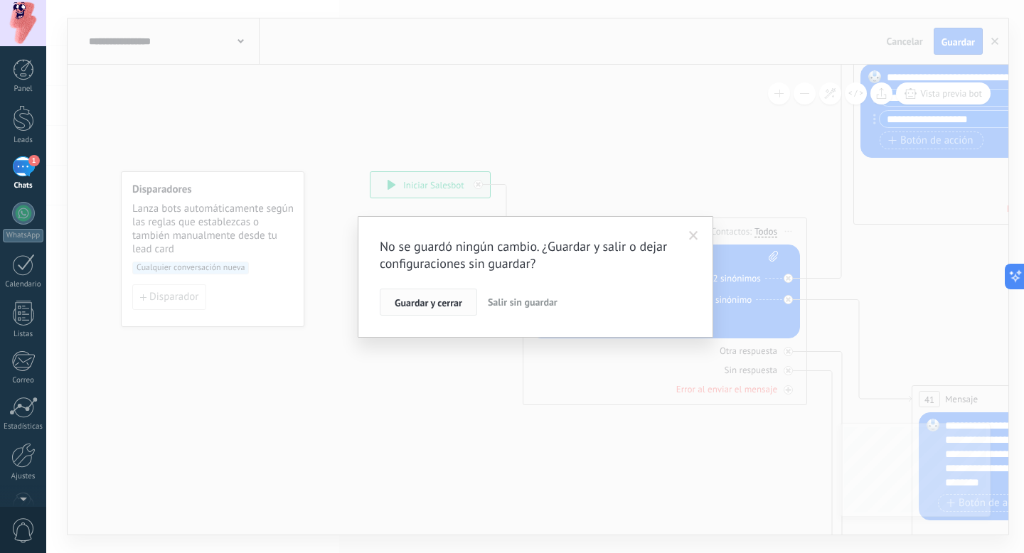
click at [439, 300] on span "Guardar y cerrar" at bounding box center [429, 303] width 68 height 10
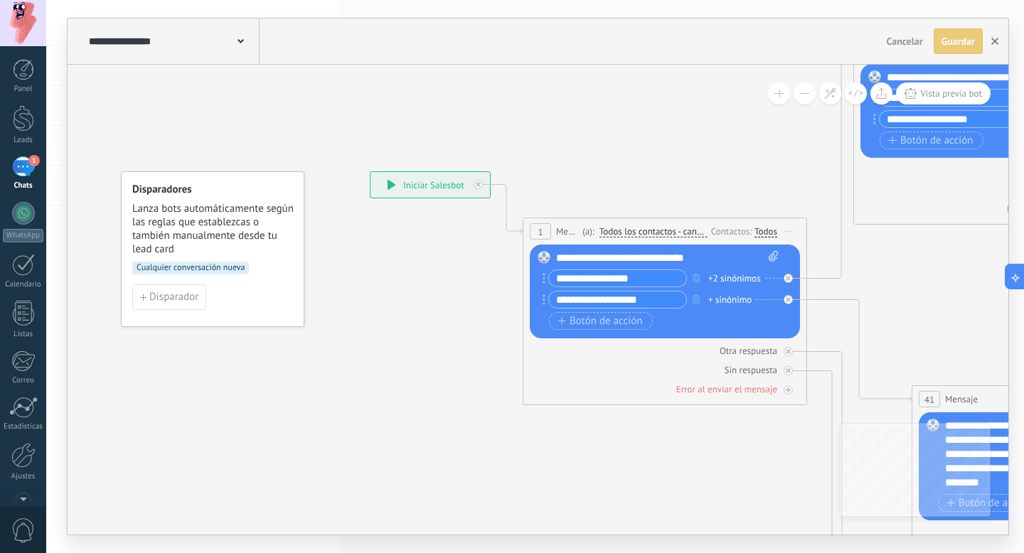
click at [995, 38] on button "button" at bounding box center [994, 41] width 21 height 26
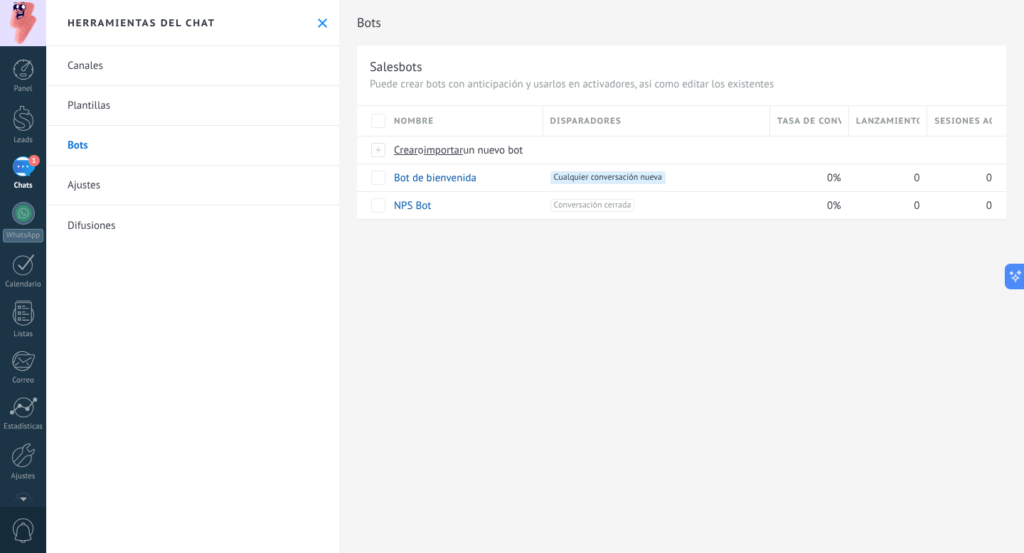
click at [85, 99] on link "Plantillas" at bounding box center [192, 106] width 293 height 40
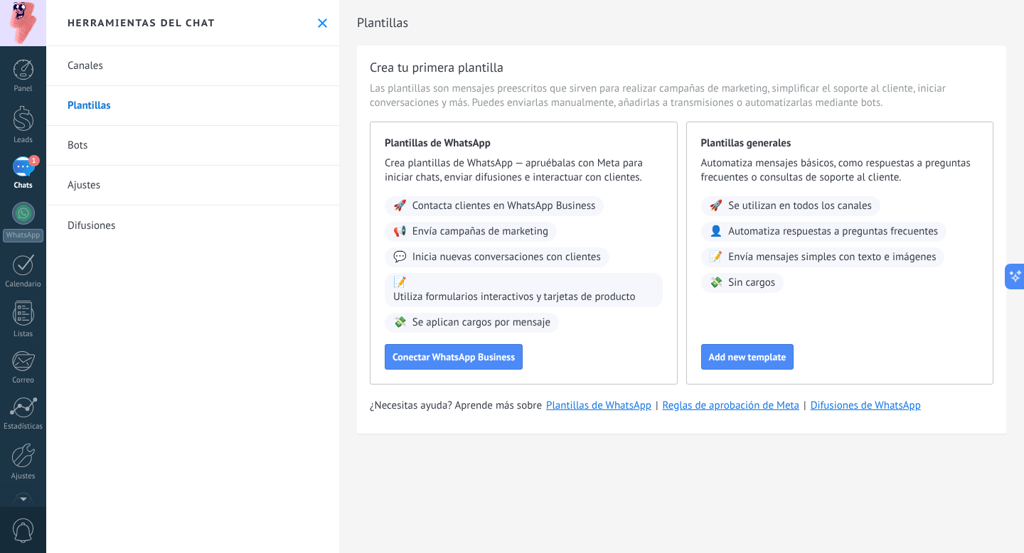
click at [94, 64] on link "Canales" at bounding box center [192, 66] width 293 height 40
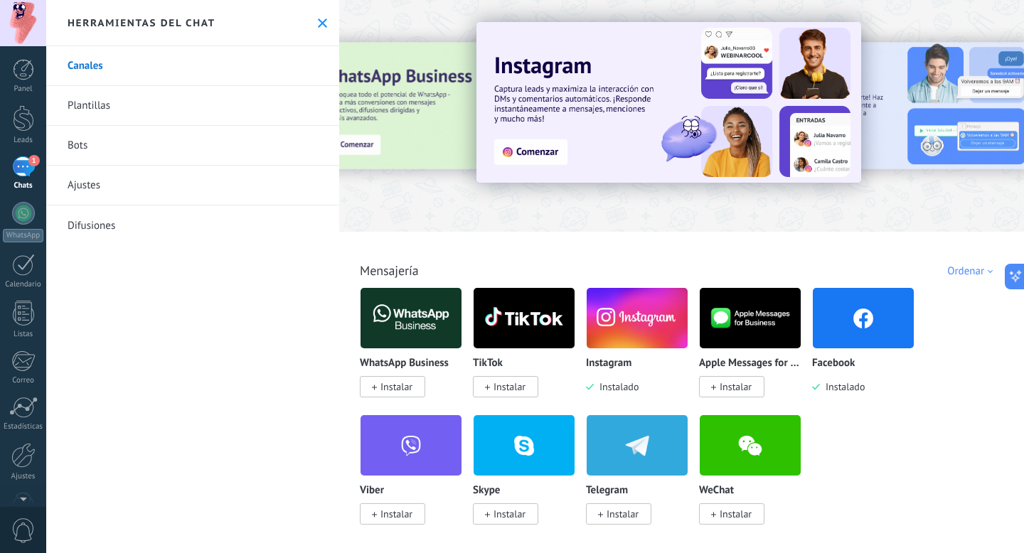
click at [107, 216] on link "Difusiones" at bounding box center [192, 226] width 293 height 40
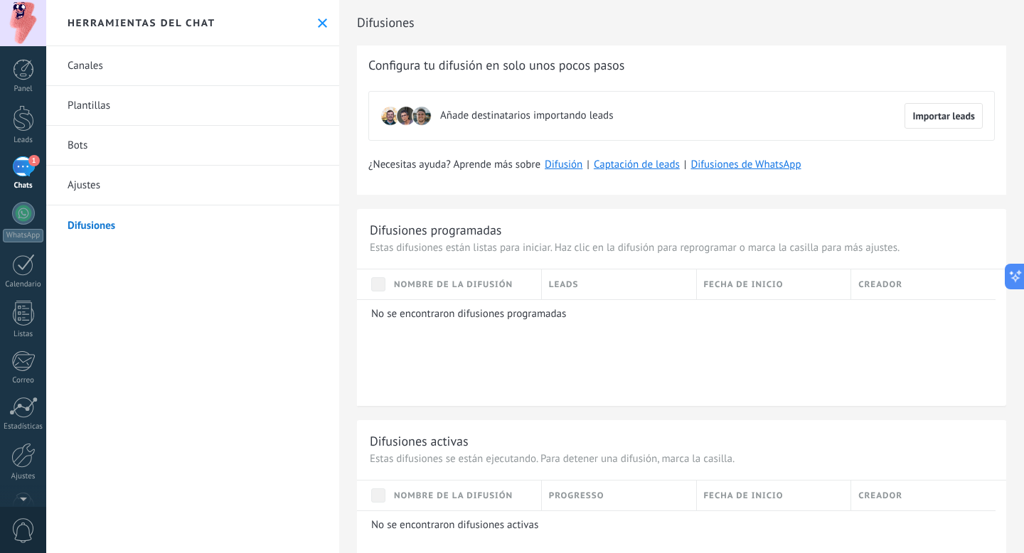
click at [112, 186] on link "Ajustes" at bounding box center [192, 186] width 293 height 40
